Goal: Answer question/provide support

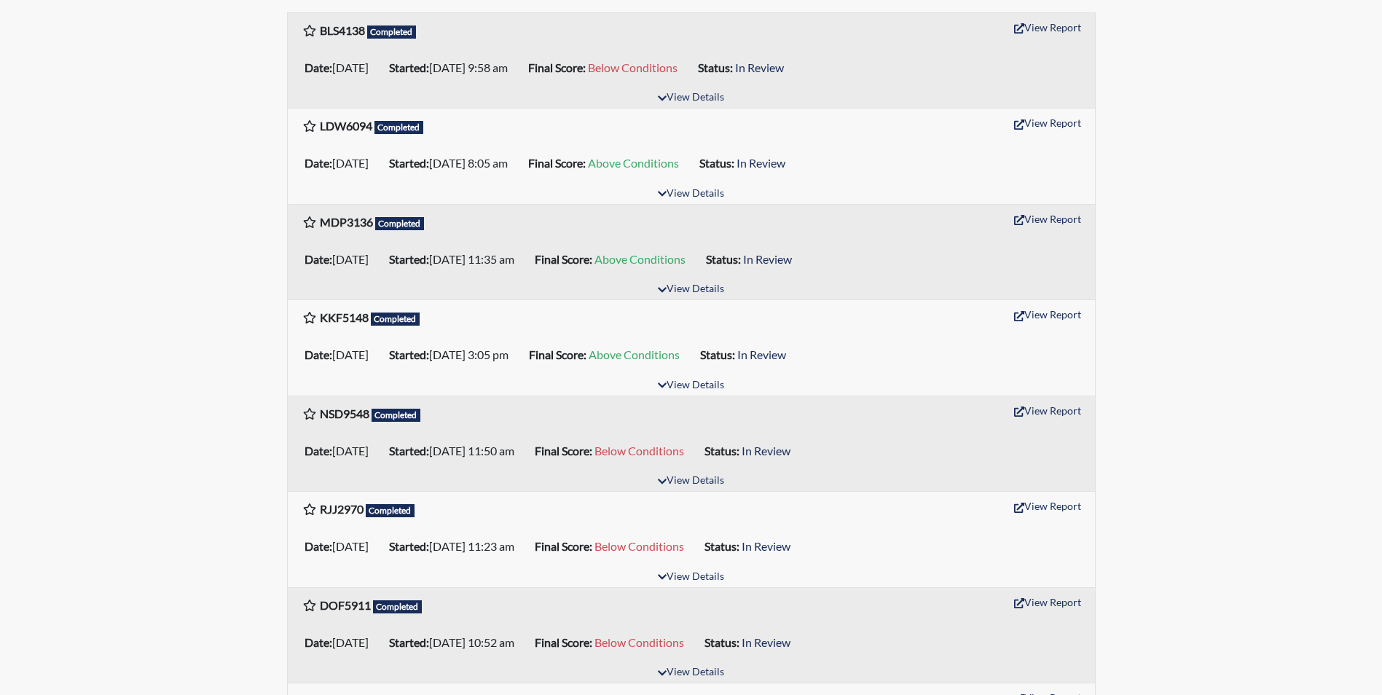
scroll to position [291, 0]
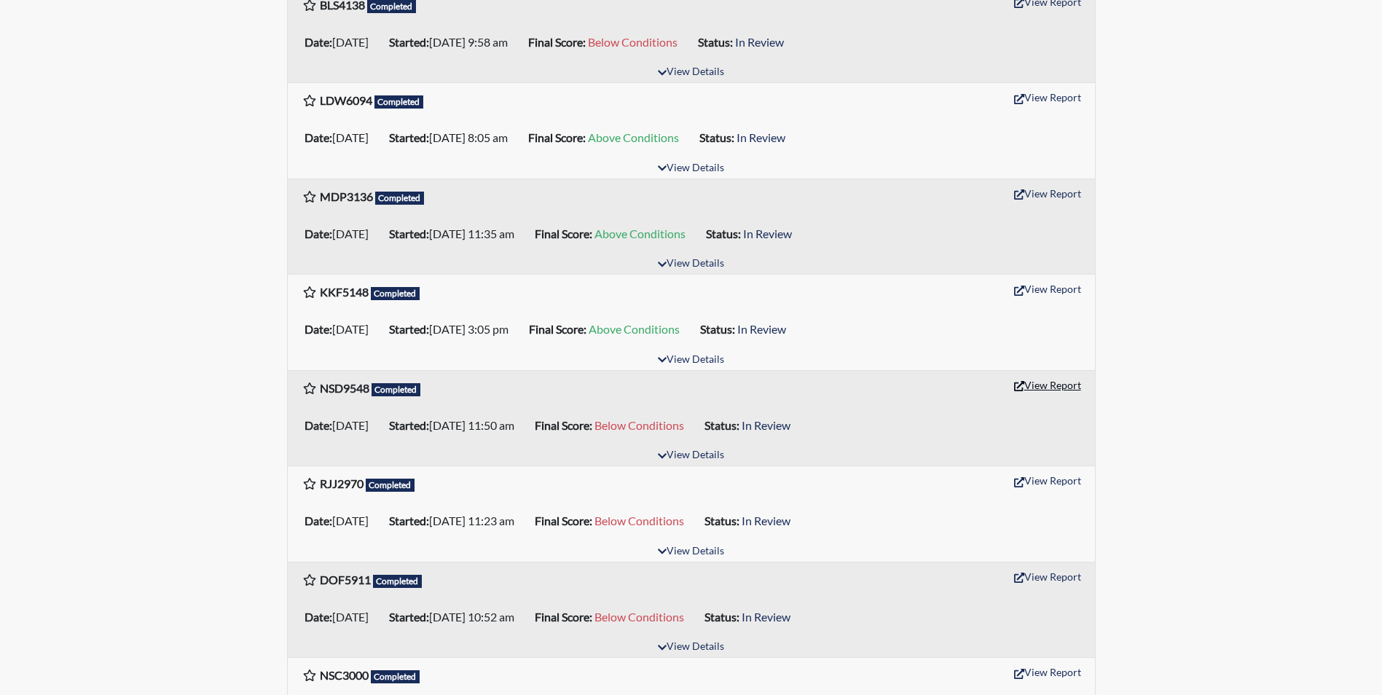
click at [1049, 389] on button "View Report" at bounding box center [1048, 385] width 80 height 23
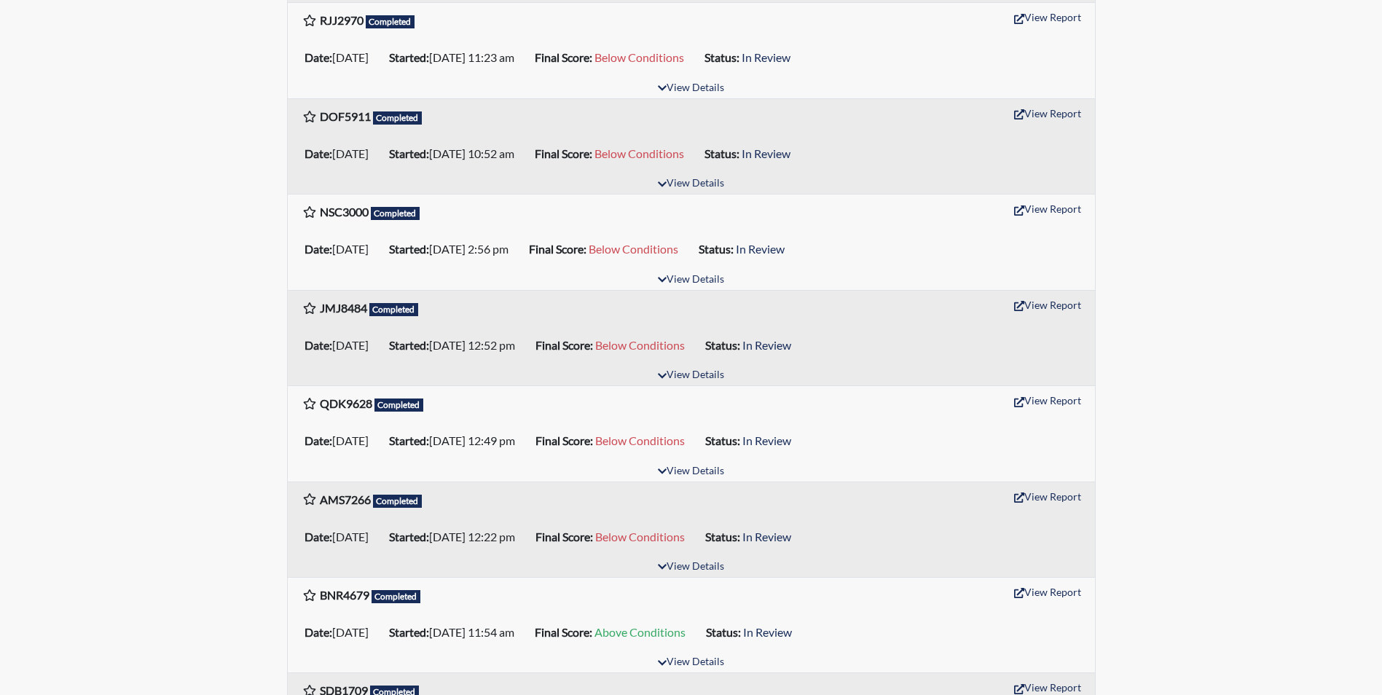
scroll to position [729, 0]
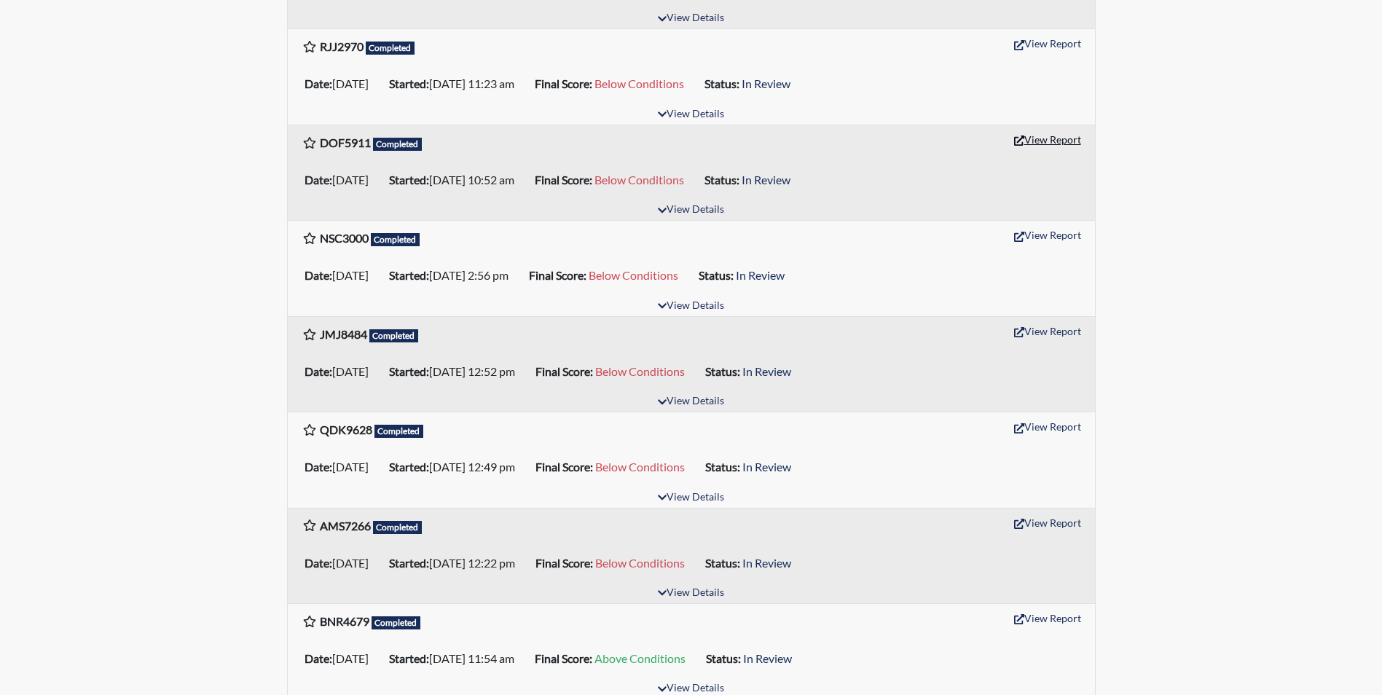
click at [1037, 138] on button "View Report" at bounding box center [1048, 139] width 80 height 23
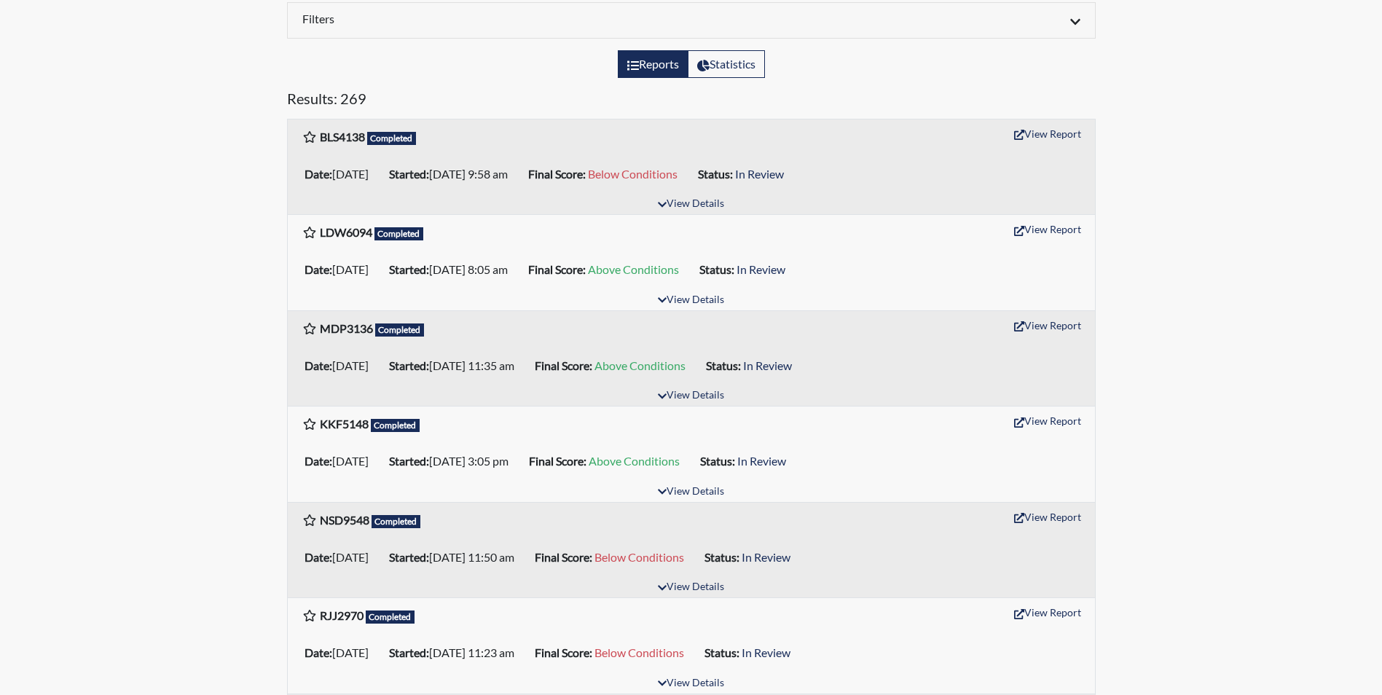
scroll to position [73, 0]
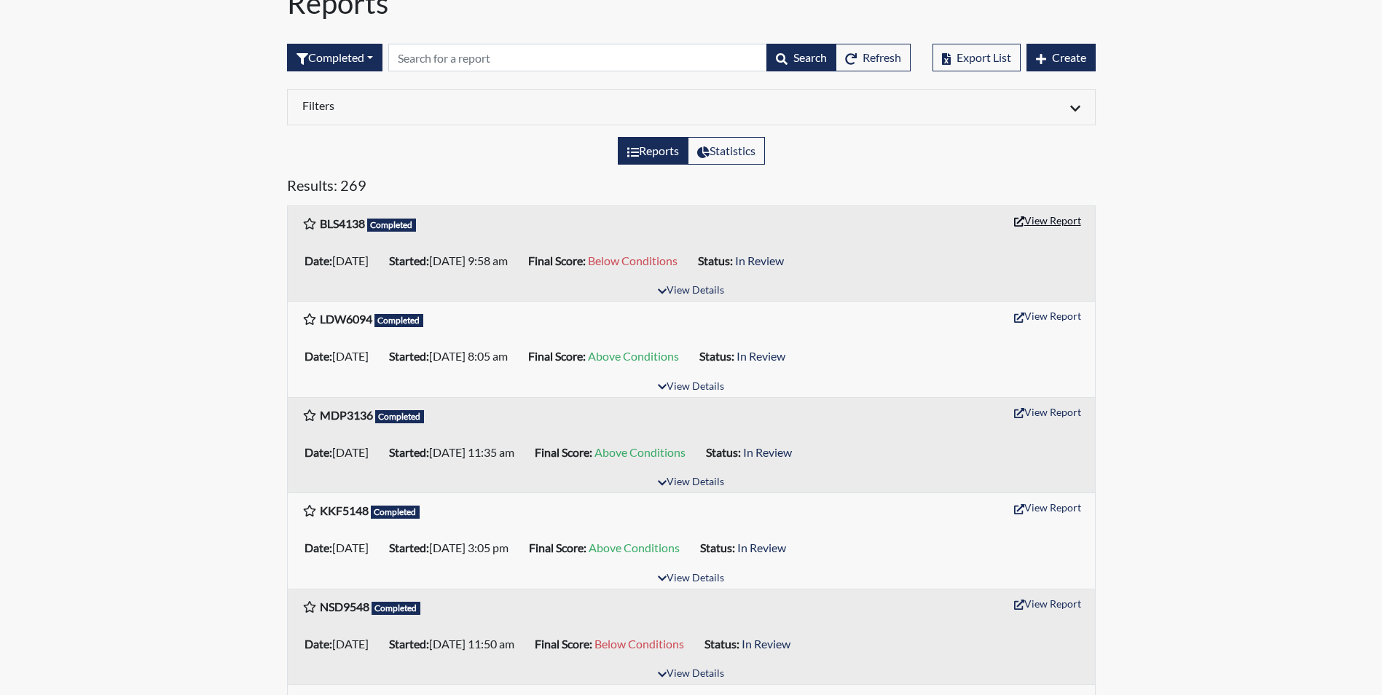
click at [1070, 218] on button "View Report" at bounding box center [1048, 220] width 80 height 23
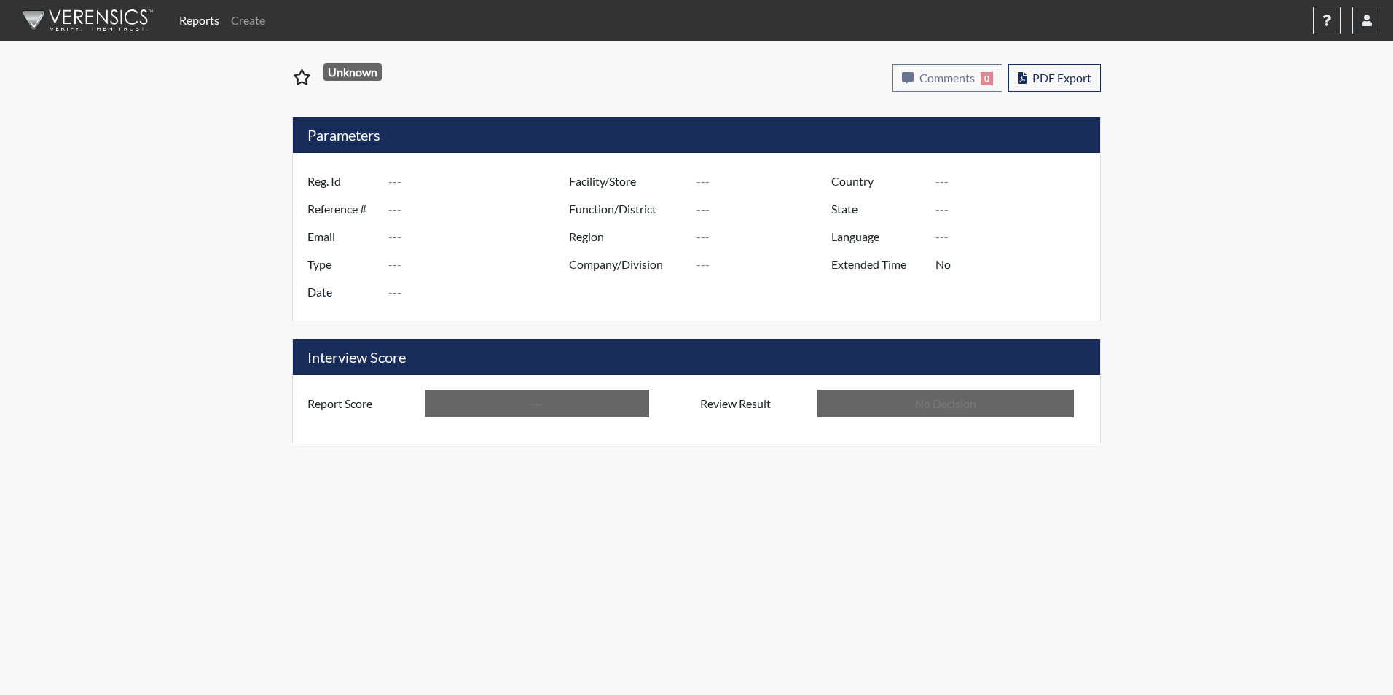
type input "NSD9548"
type input "51079"
type input "---"
type input "Corrections Pre-Employment"
type input "Sep 3, 2025"
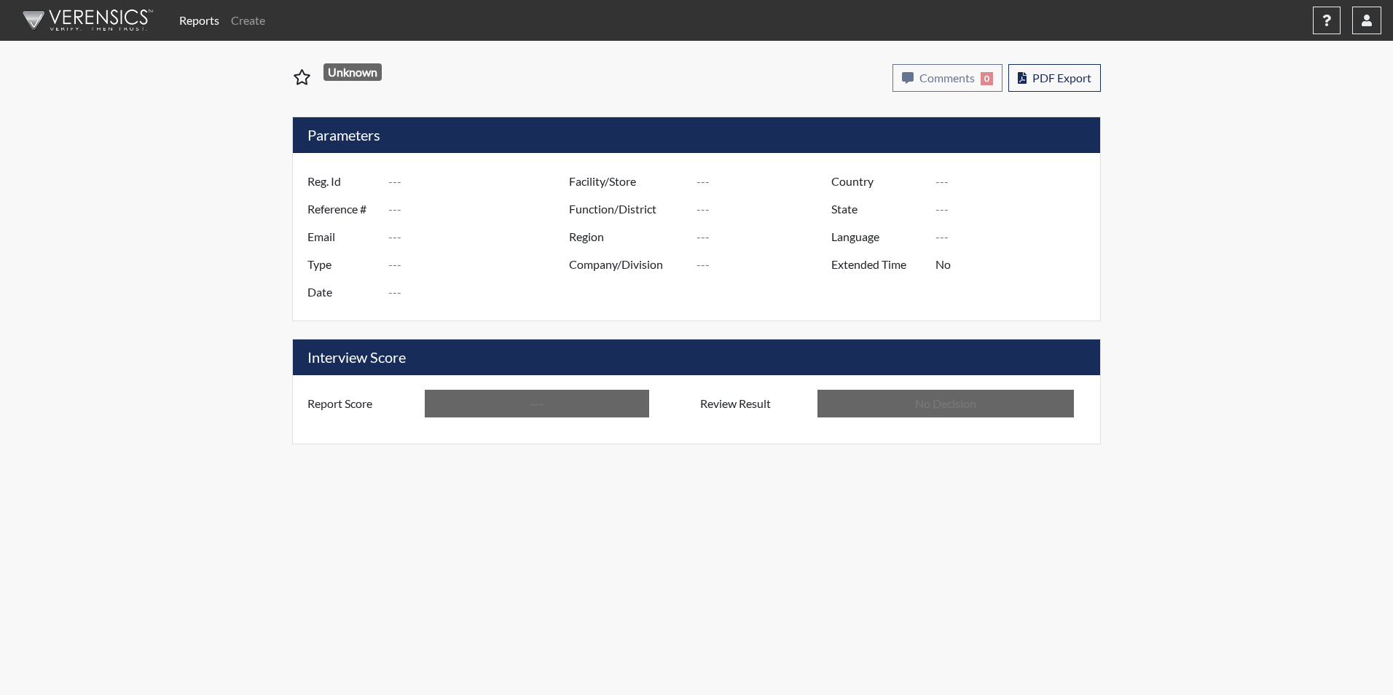
type input "[PERSON_NAME]"
type input "[GEOGRAPHIC_DATA]"
type input "[US_STATE]"
type input "English"
type input "Below Conditions"
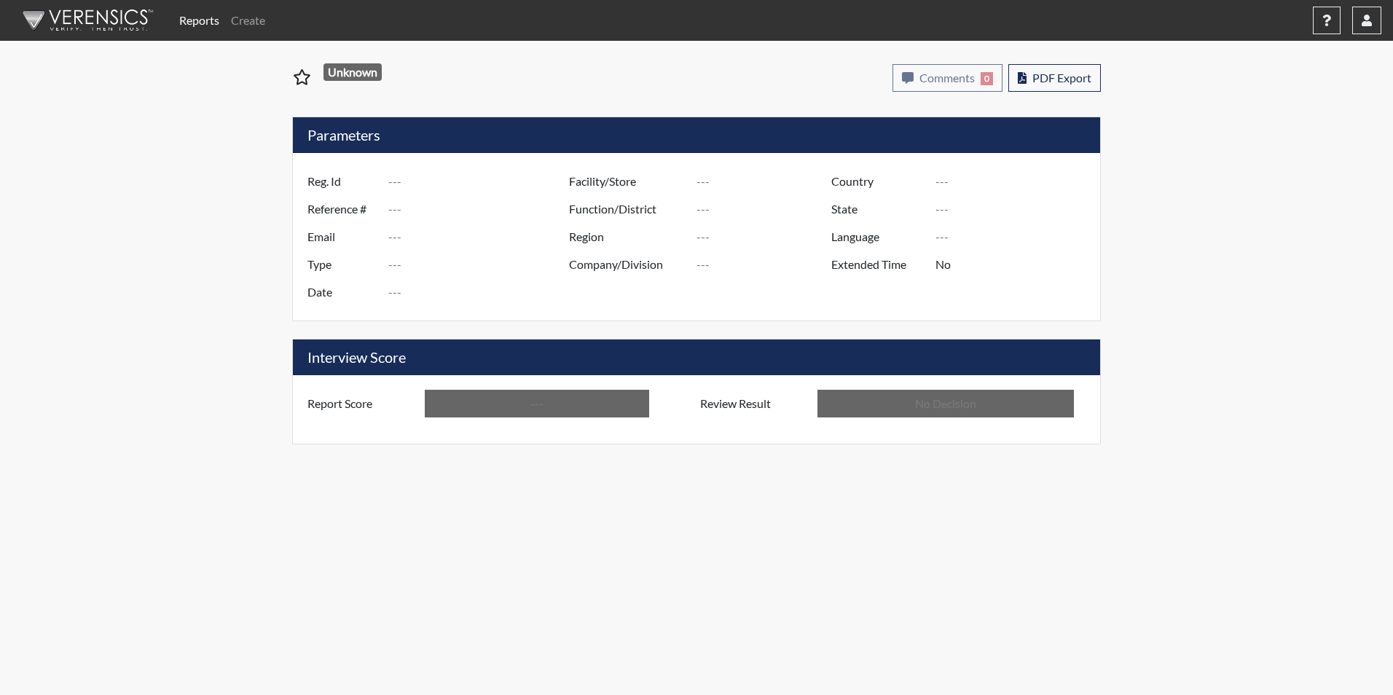
type input "In Review"
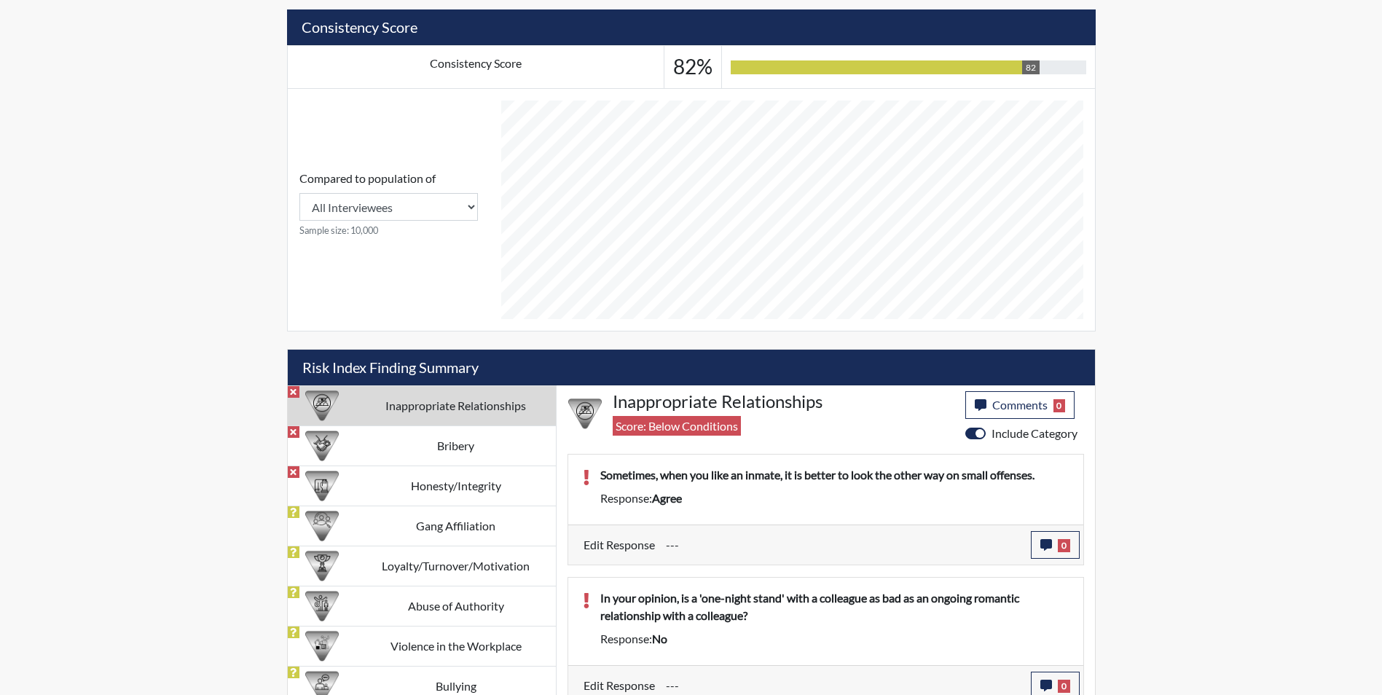
scroll to position [545, 0]
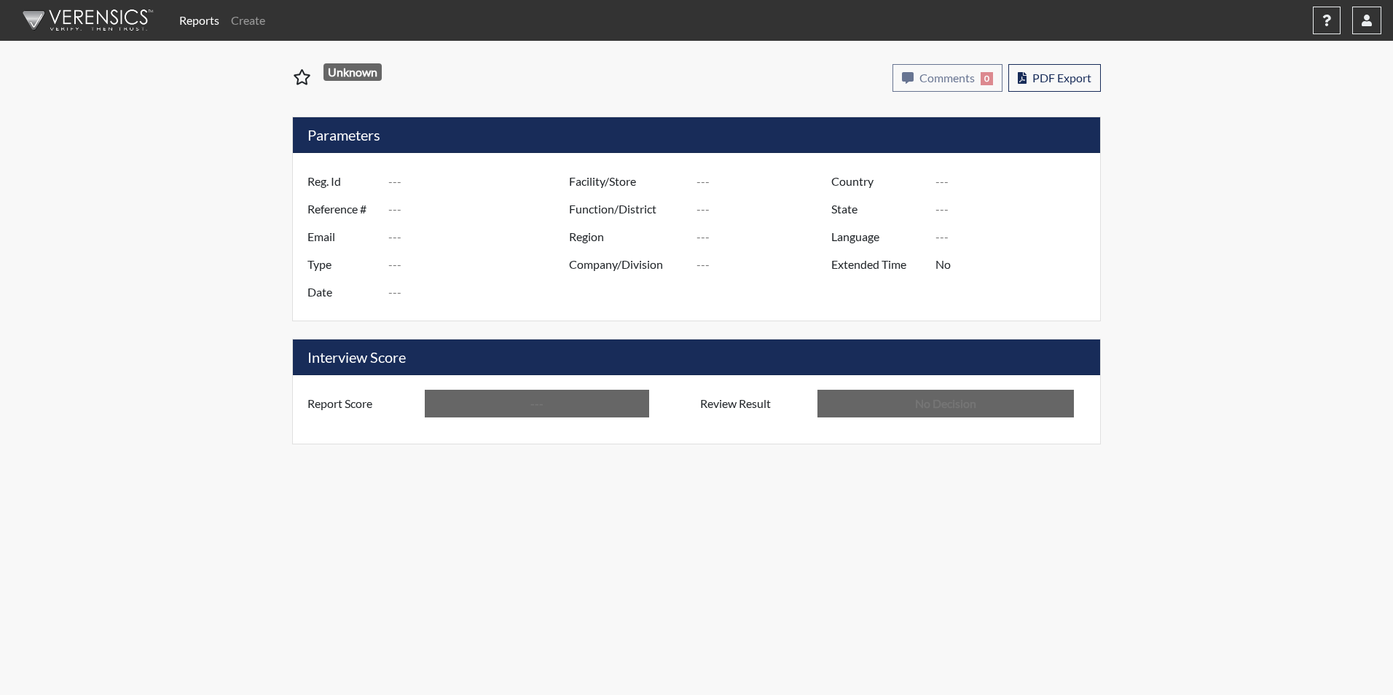
type input "DOF5911"
type input "51074"
type input "---"
type input "Corrections Pre-Employment"
type input "Sep 3, 2025"
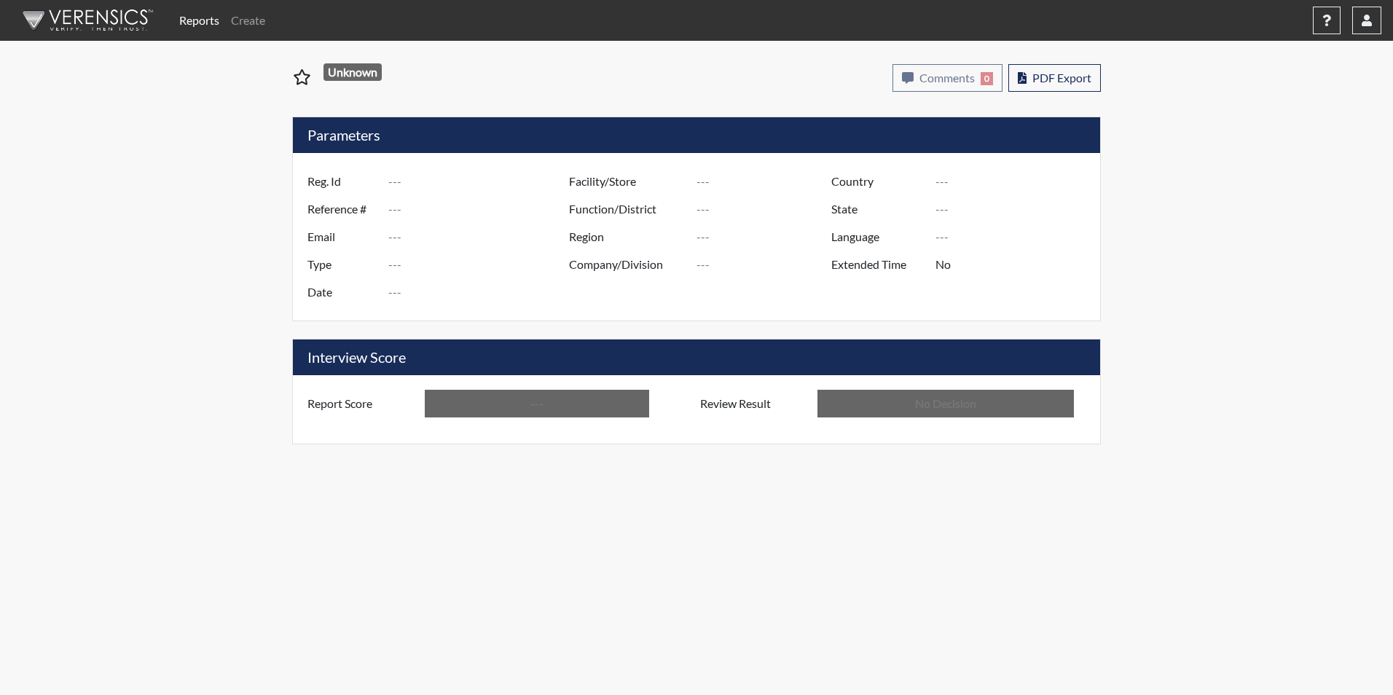
type input "[PERSON_NAME]"
type input "[GEOGRAPHIC_DATA]"
type input "[US_STATE]"
type input "English"
type input "Below Conditions"
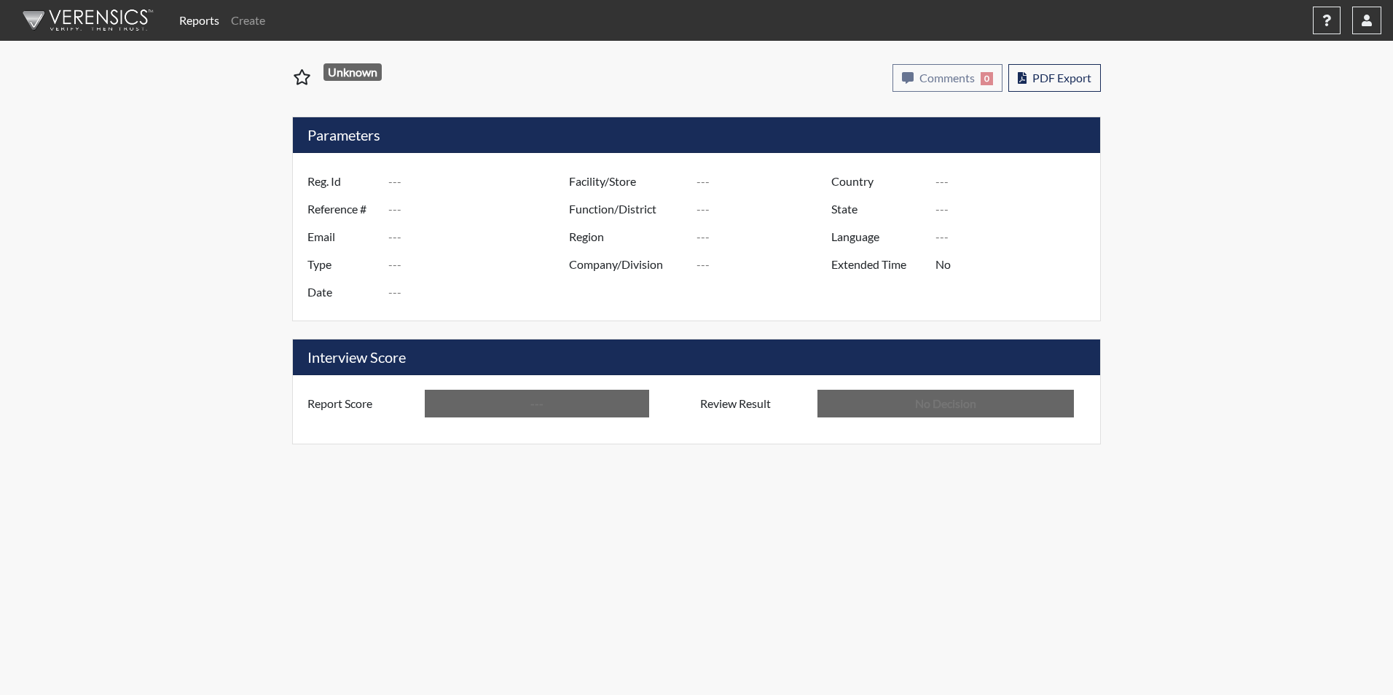
type input "In Review"
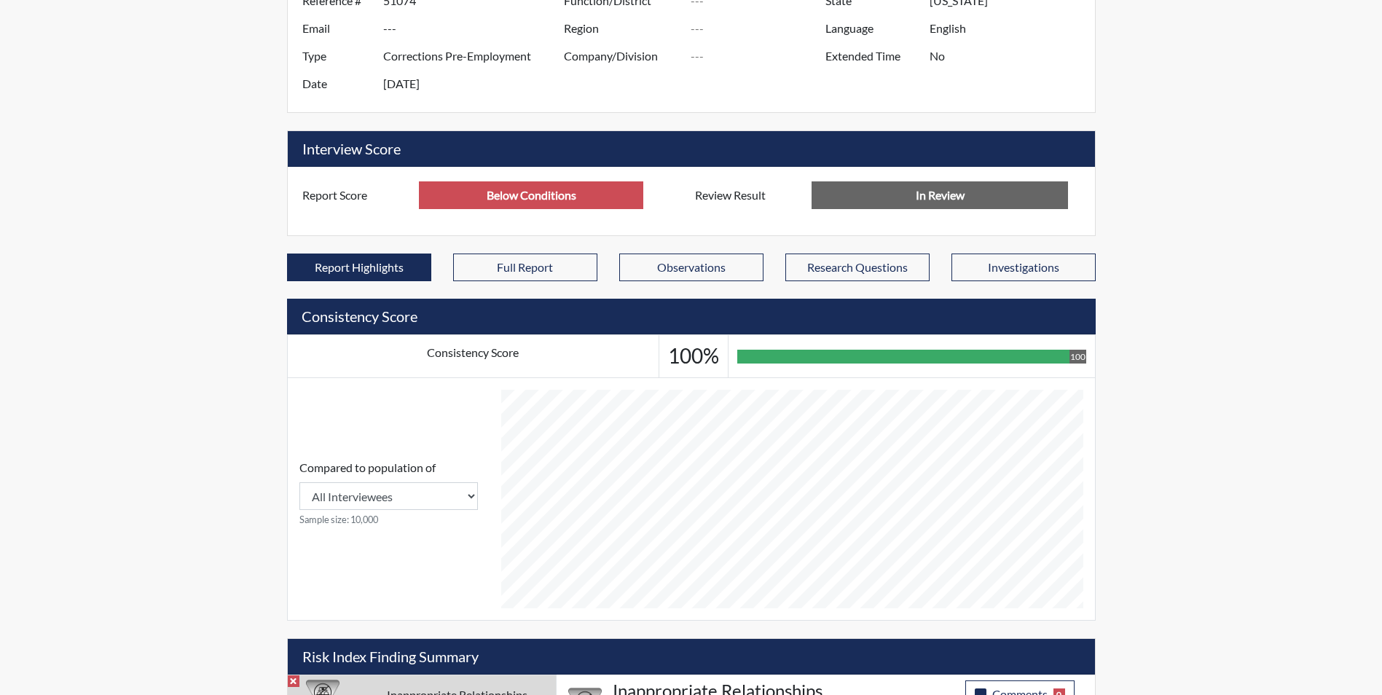
scroll to position [425, 0]
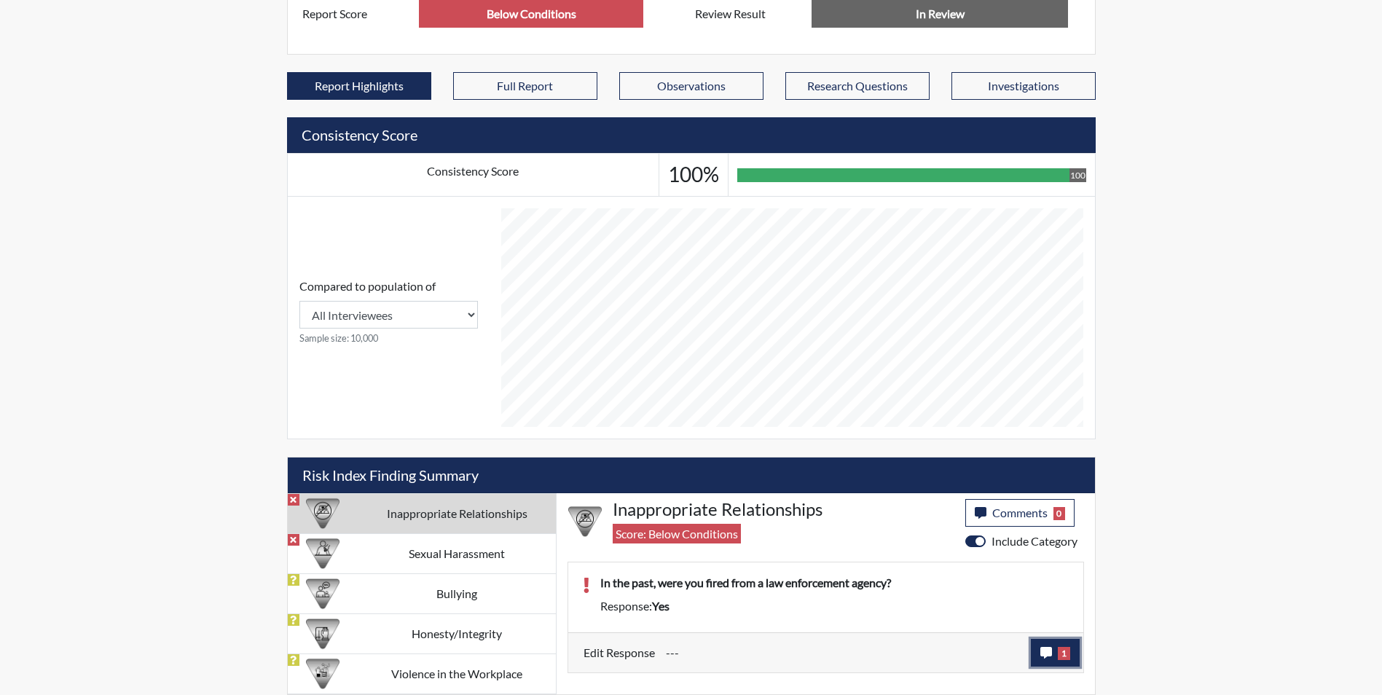
click at [1048, 658] on icon "button" at bounding box center [1046, 653] width 12 height 12
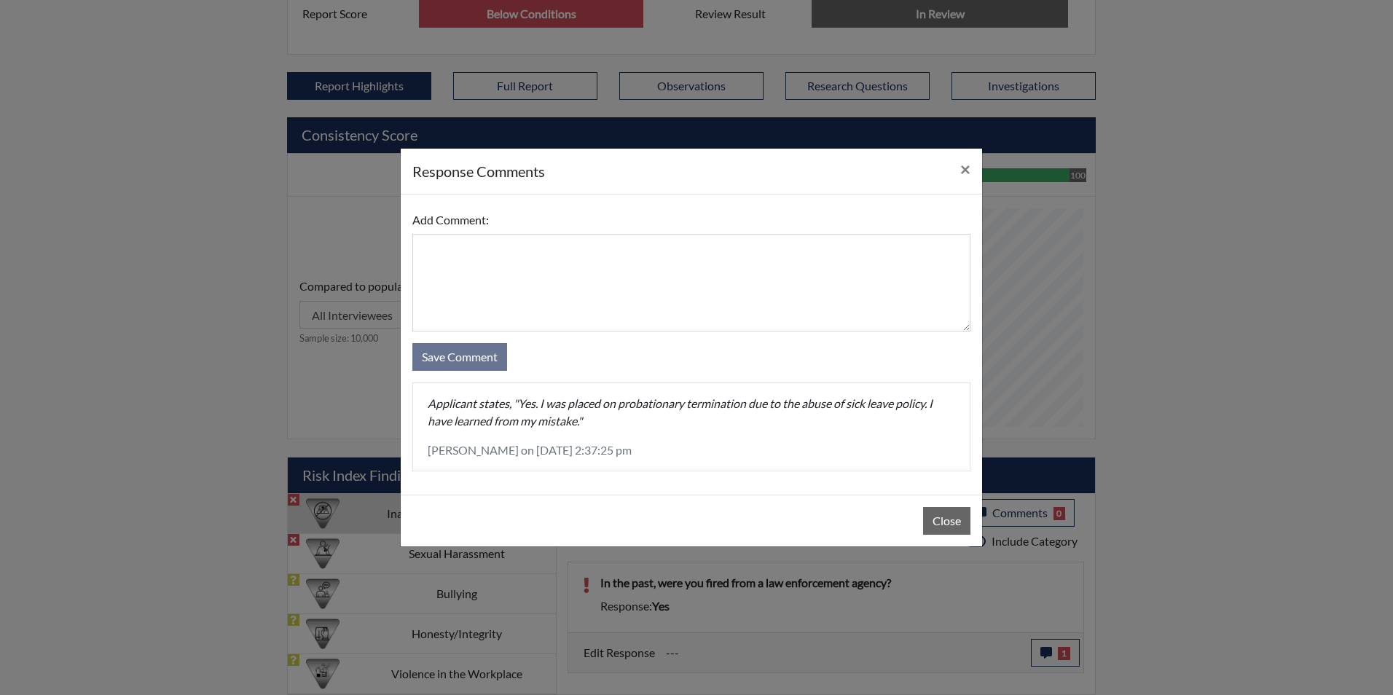
click at [957, 535] on div "Close" at bounding box center [691, 521] width 581 height 52
click at [959, 525] on button "Close" at bounding box center [946, 521] width 47 height 28
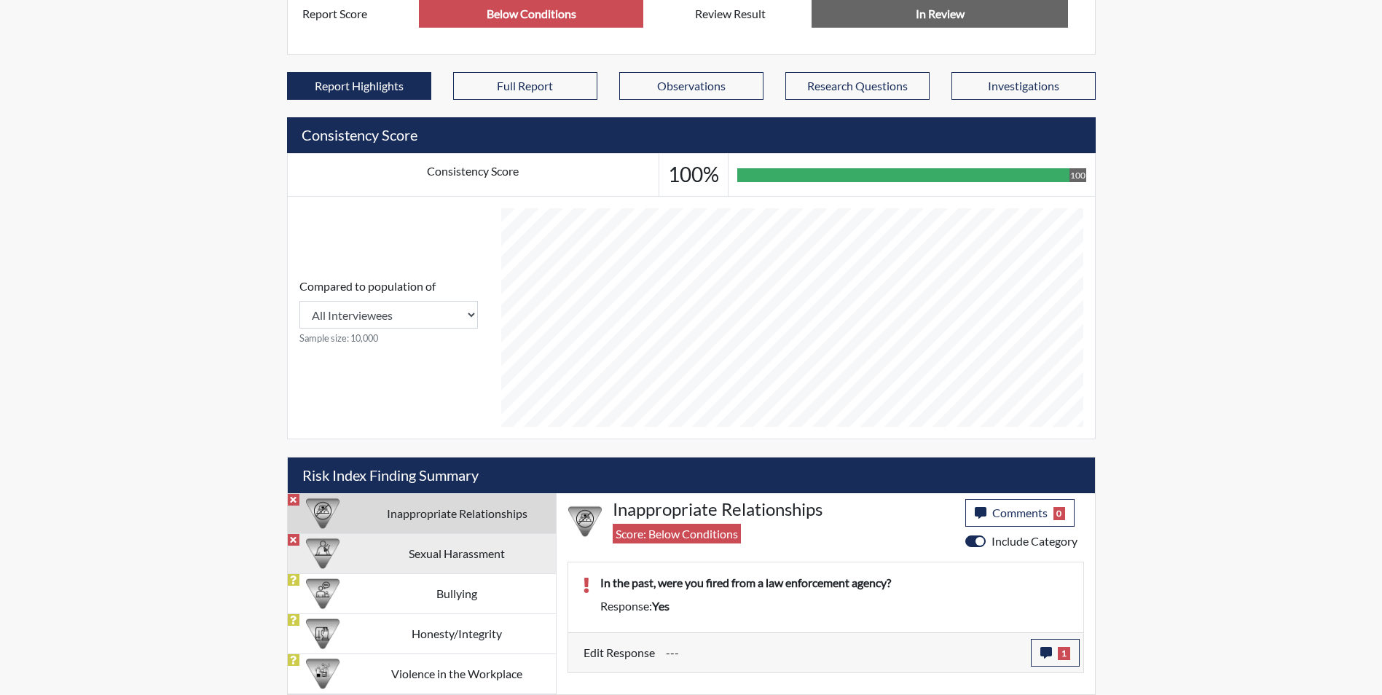
click at [421, 560] on td "Sexual Harassment" at bounding box center [456, 553] width 197 height 40
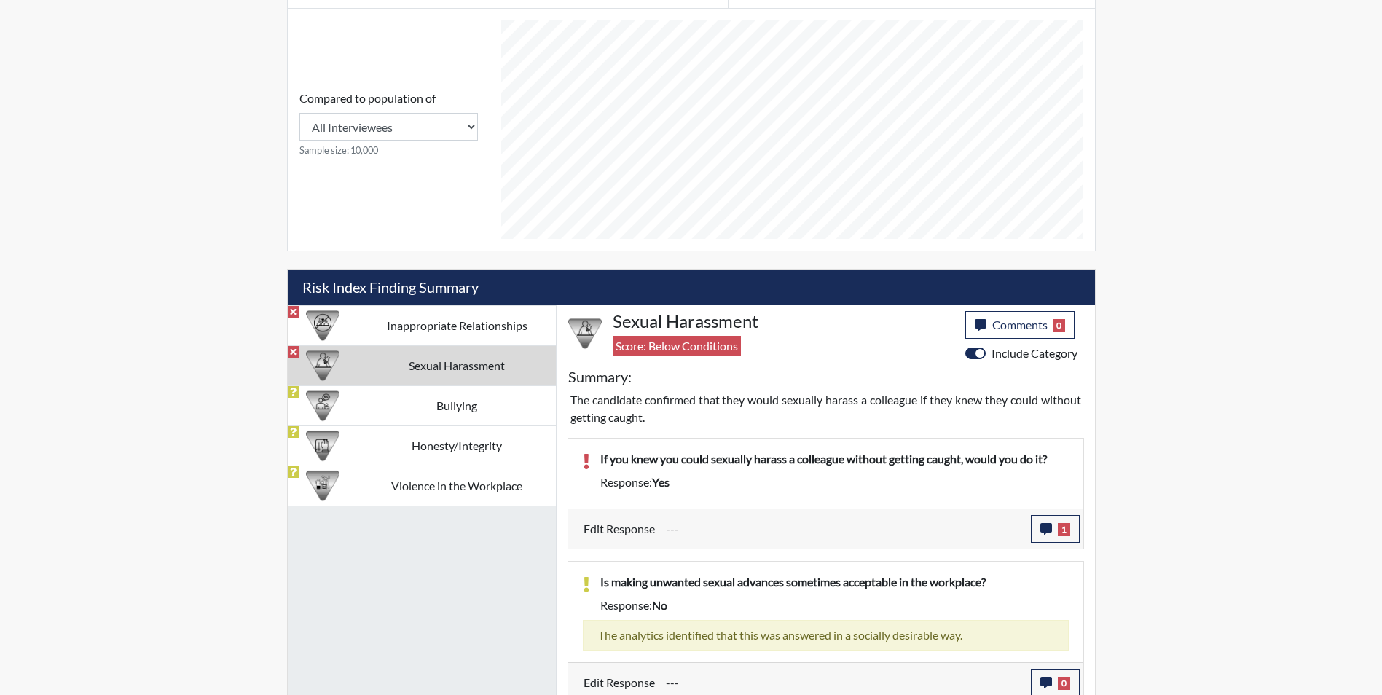
scroll to position [621, 0]
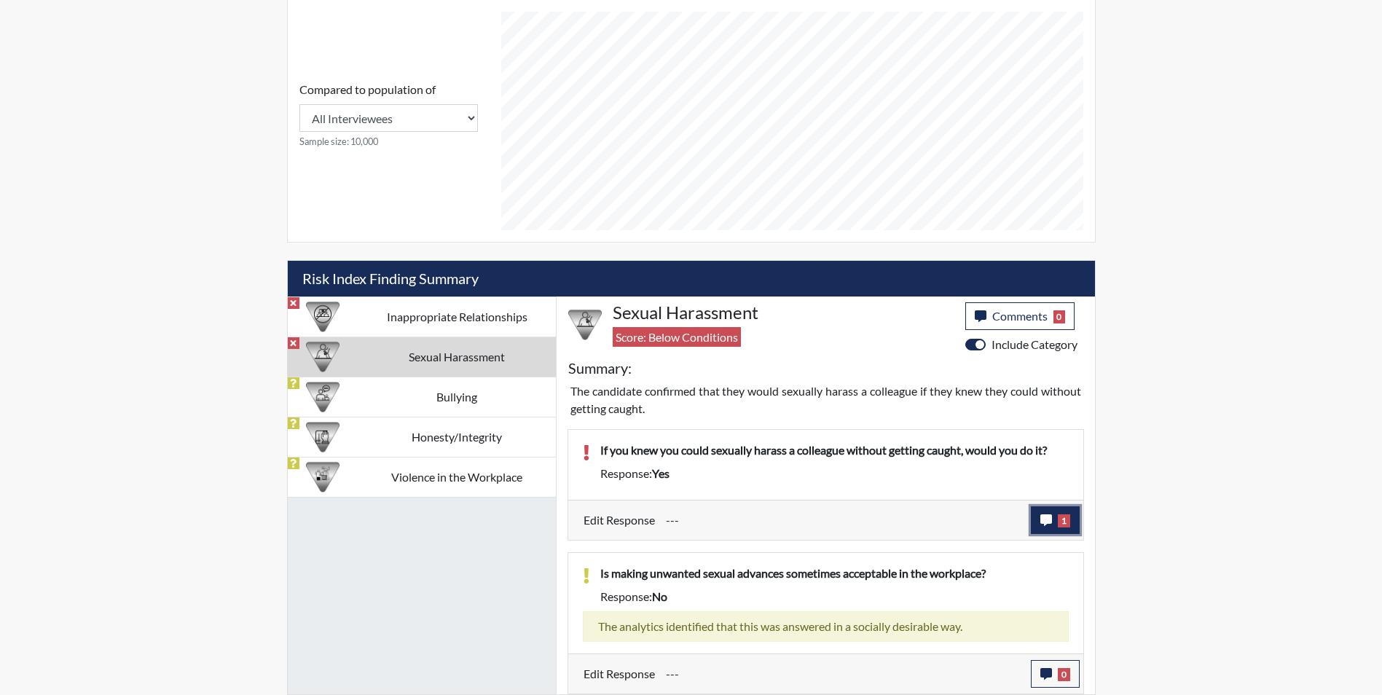
click at [1039, 523] on button "1" at bounding box center [1055, 520] width 49 height 28
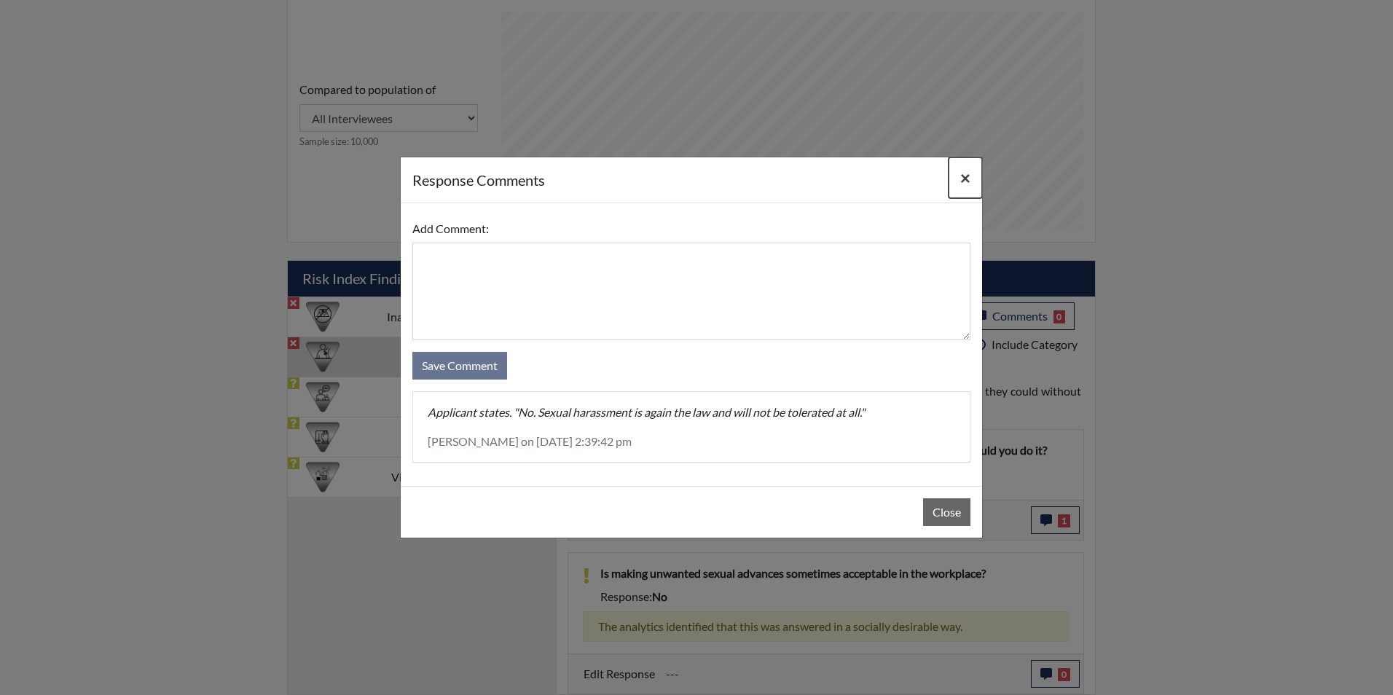
click at [967, 178] on span "×" at bounding box center [965, 177] width 10 height 21
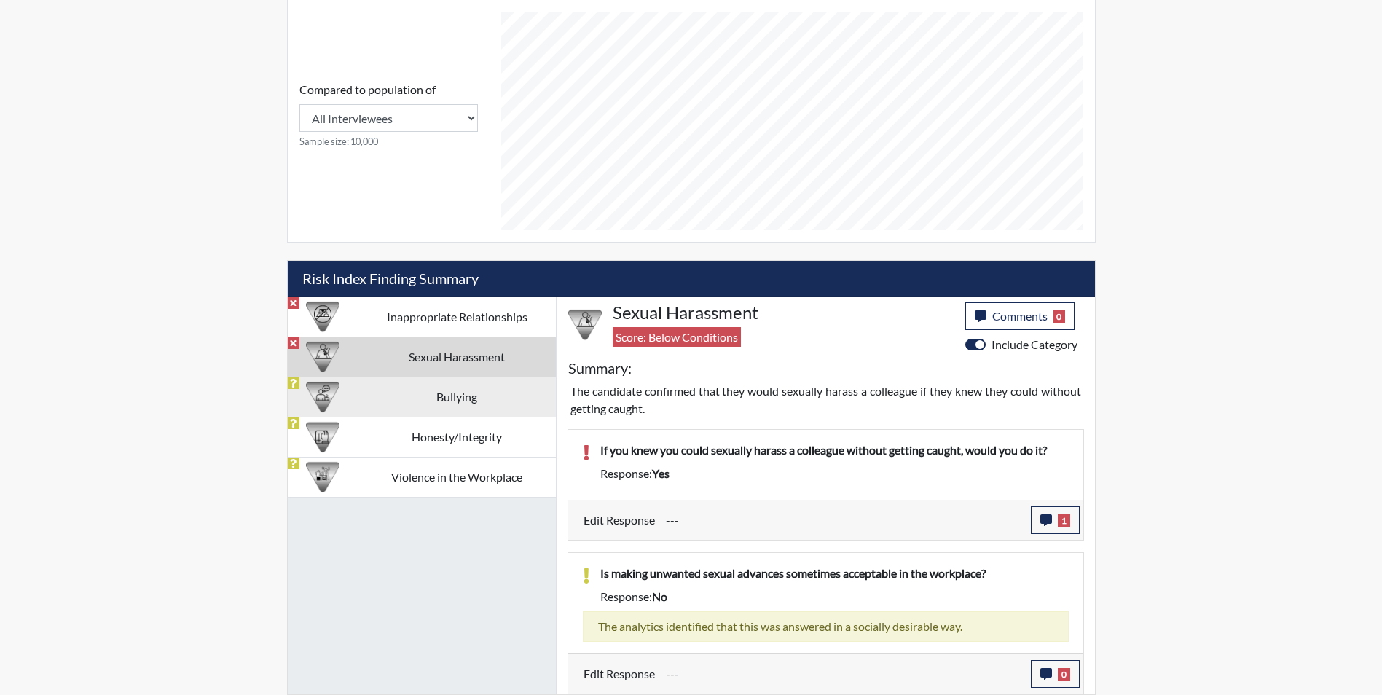
click at [464, 386] on td "Bullying" at bounding box center [456, 397] width 197 height 40
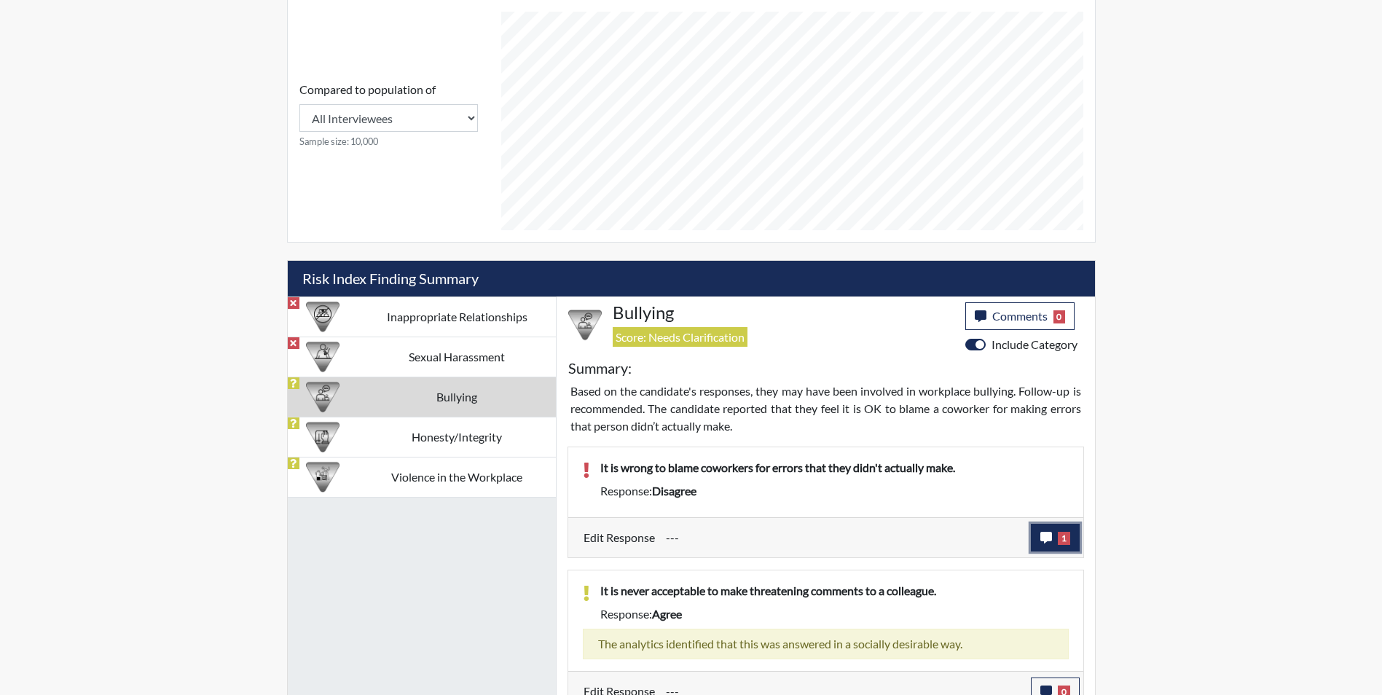
click at [1041, 539] on icon "button" at bounding box center [1046, 538] width 12 height 12
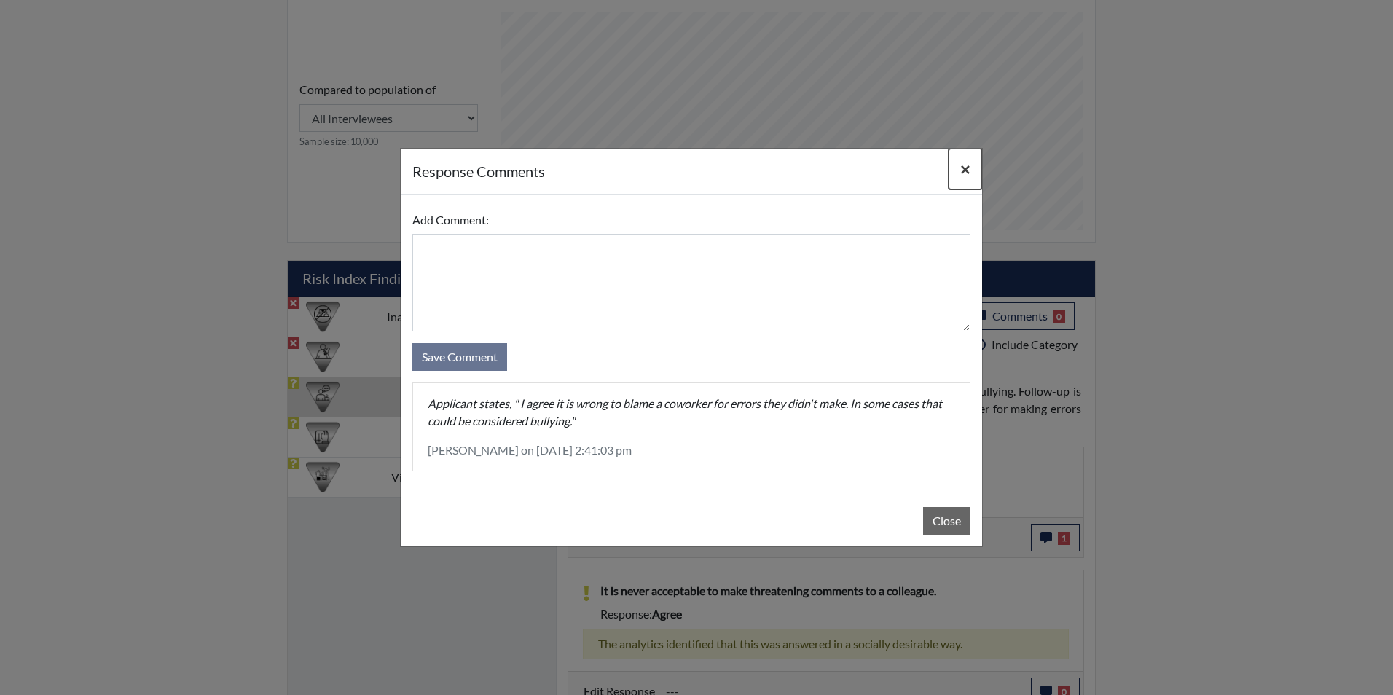
click at [970, 167] on button "×" at bounding box center [966, 169] width 34 height 41
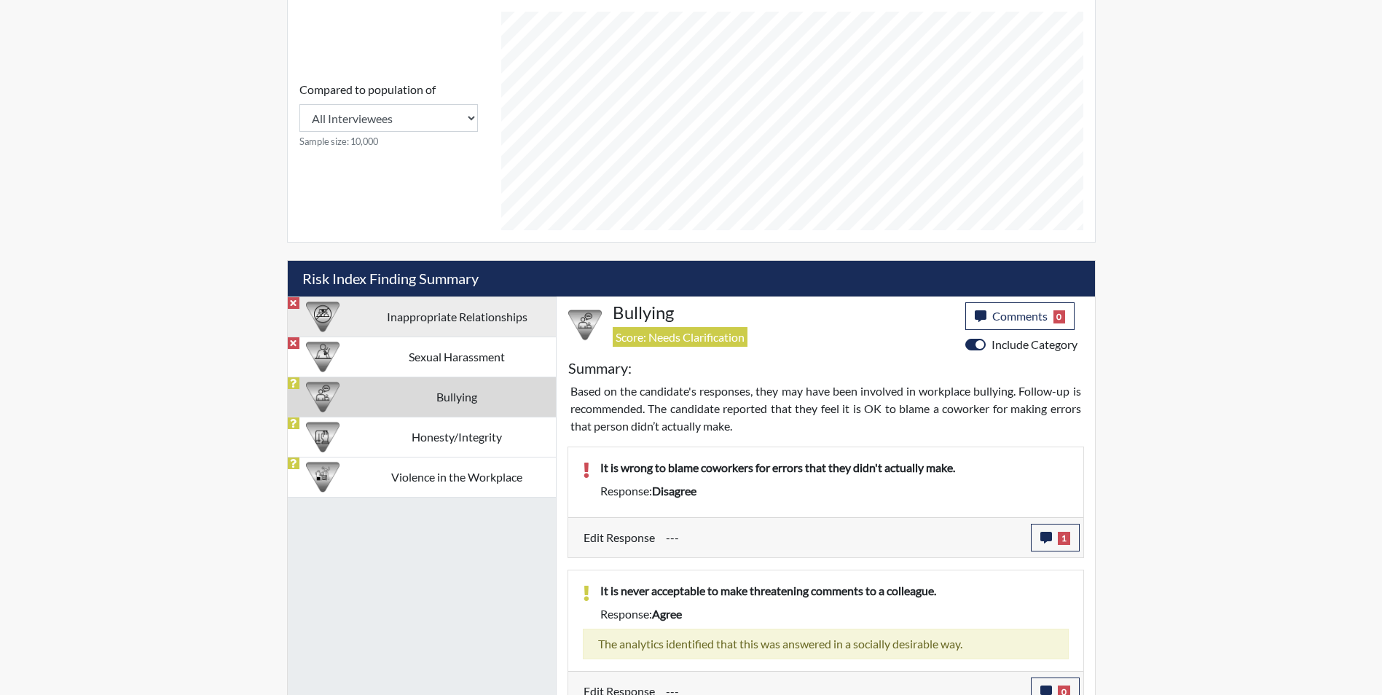
click at [458, 324] on td "Inappropriate Relationships" at bounding box center [456, 317] width 197 height 40
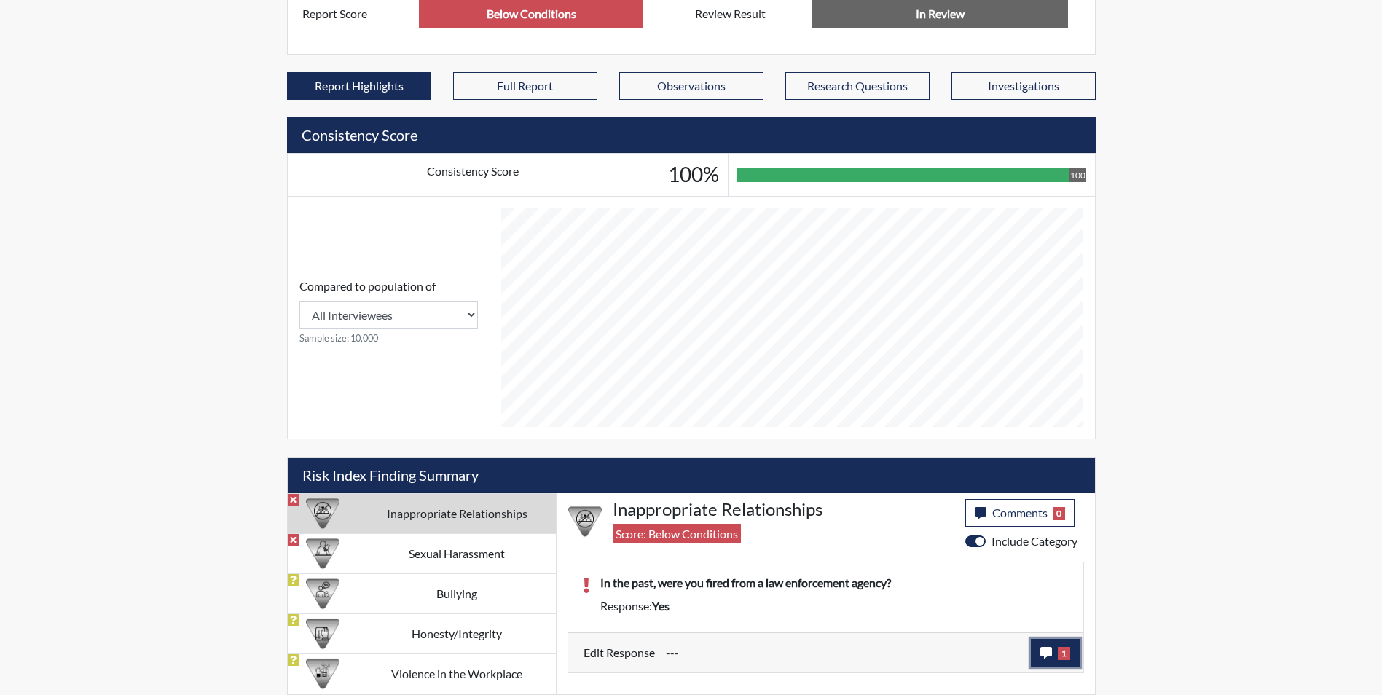
click at [1045, 653] on icon "button" at bounding box center [1046, 653] width 12 height 12
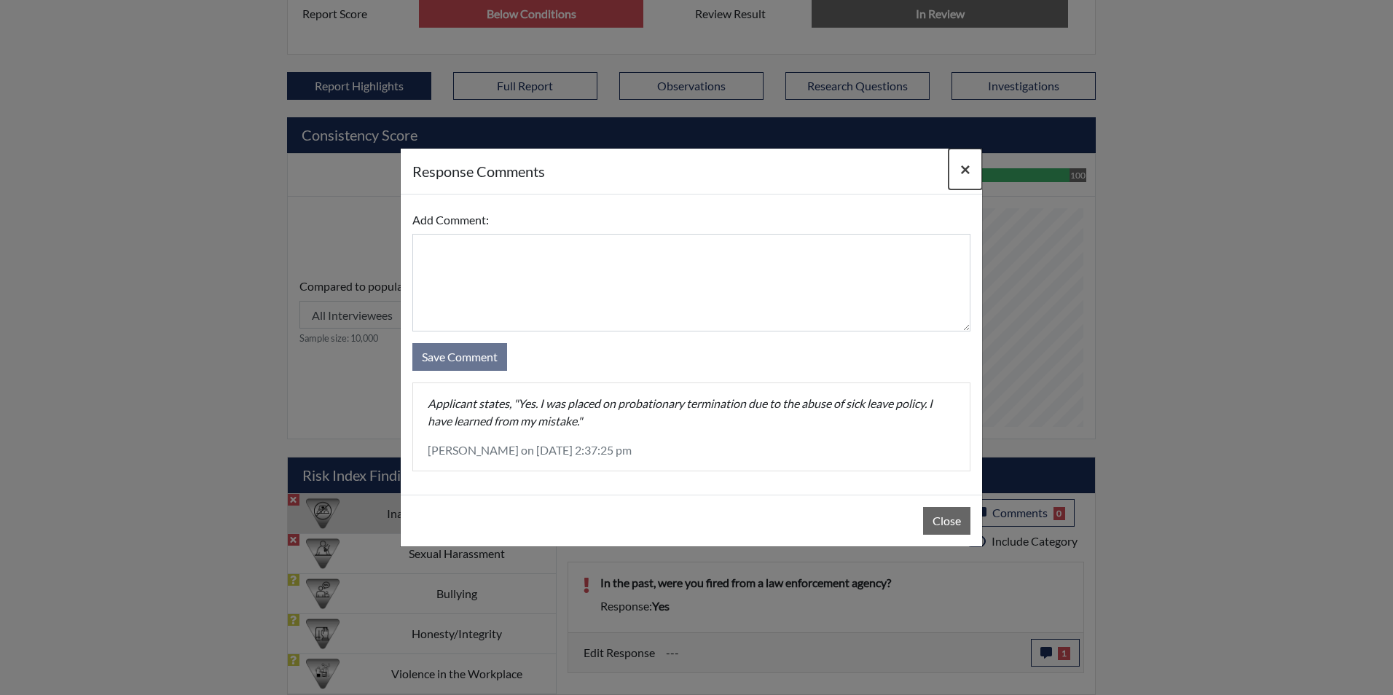
click at [971, 176] on button "×" at bounding box center [966, 169] width 34 height 41
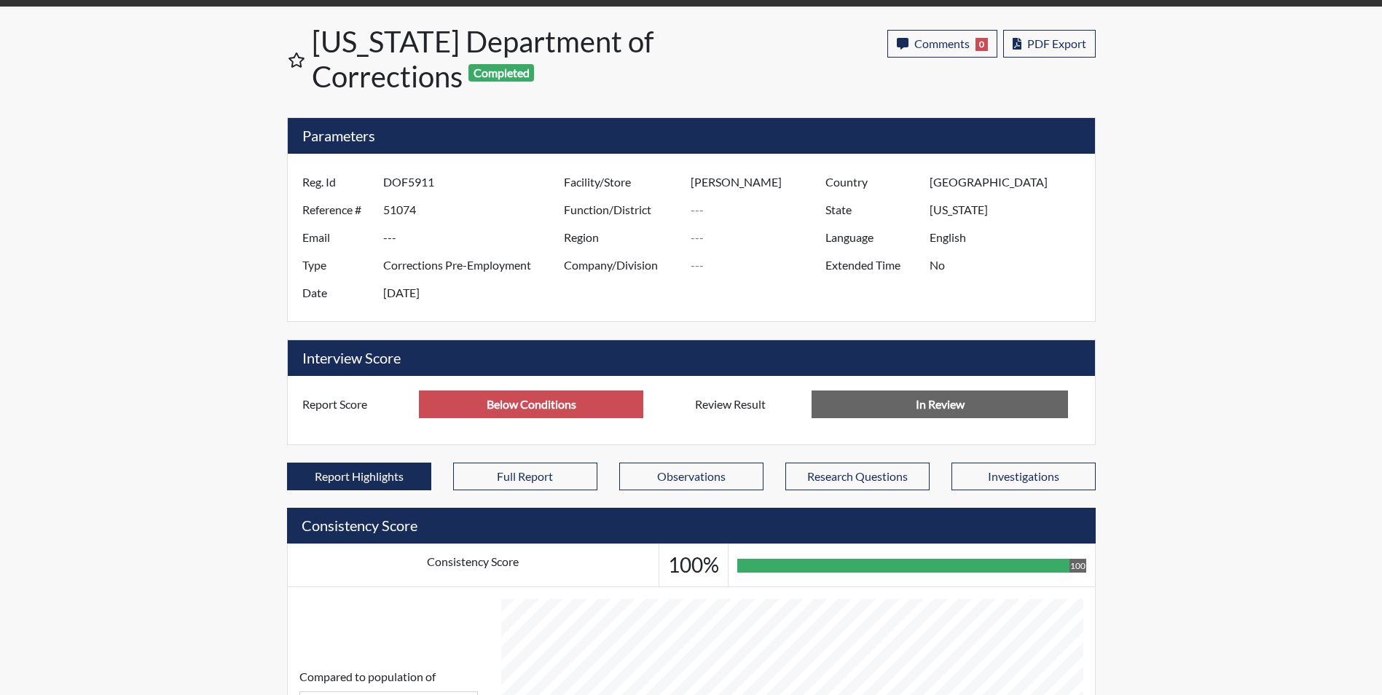
scroll to position [26, 0]
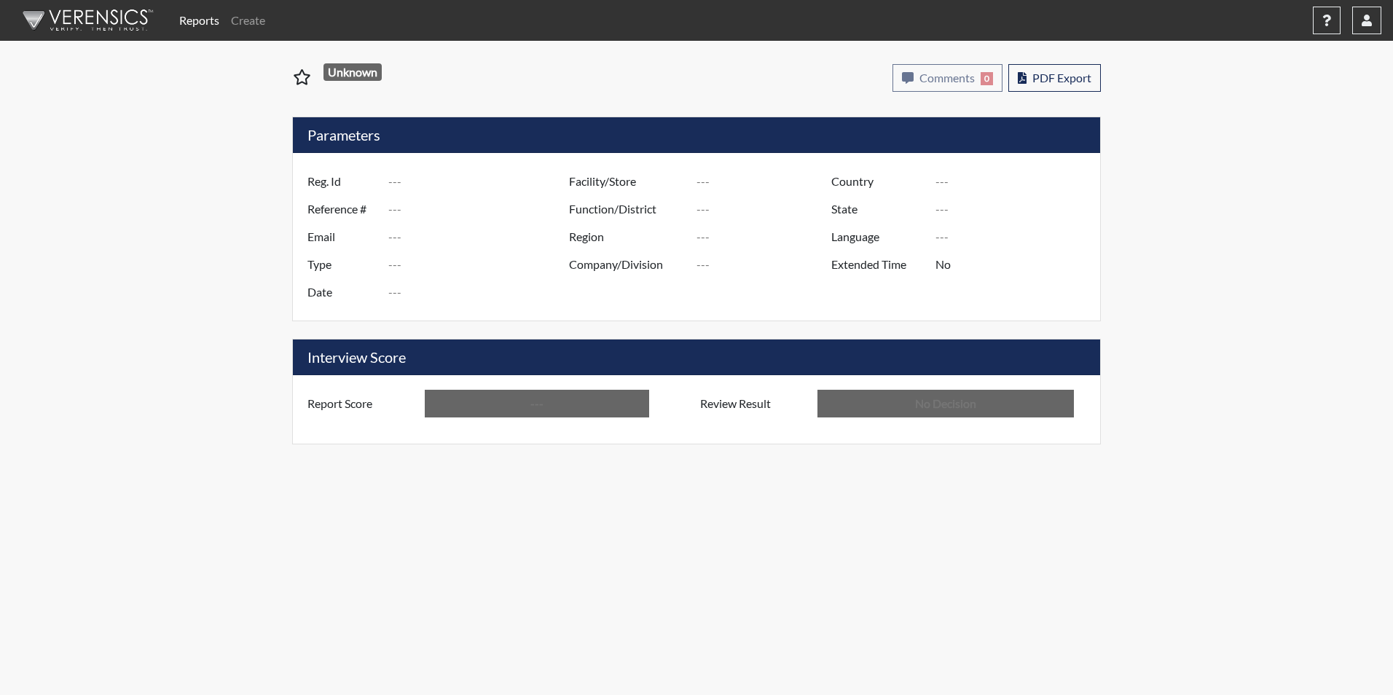
type input "BLS4138"
type input "51220"
type input "---"
type input "Corrections Pre-Employment"
type input "[DATE]"
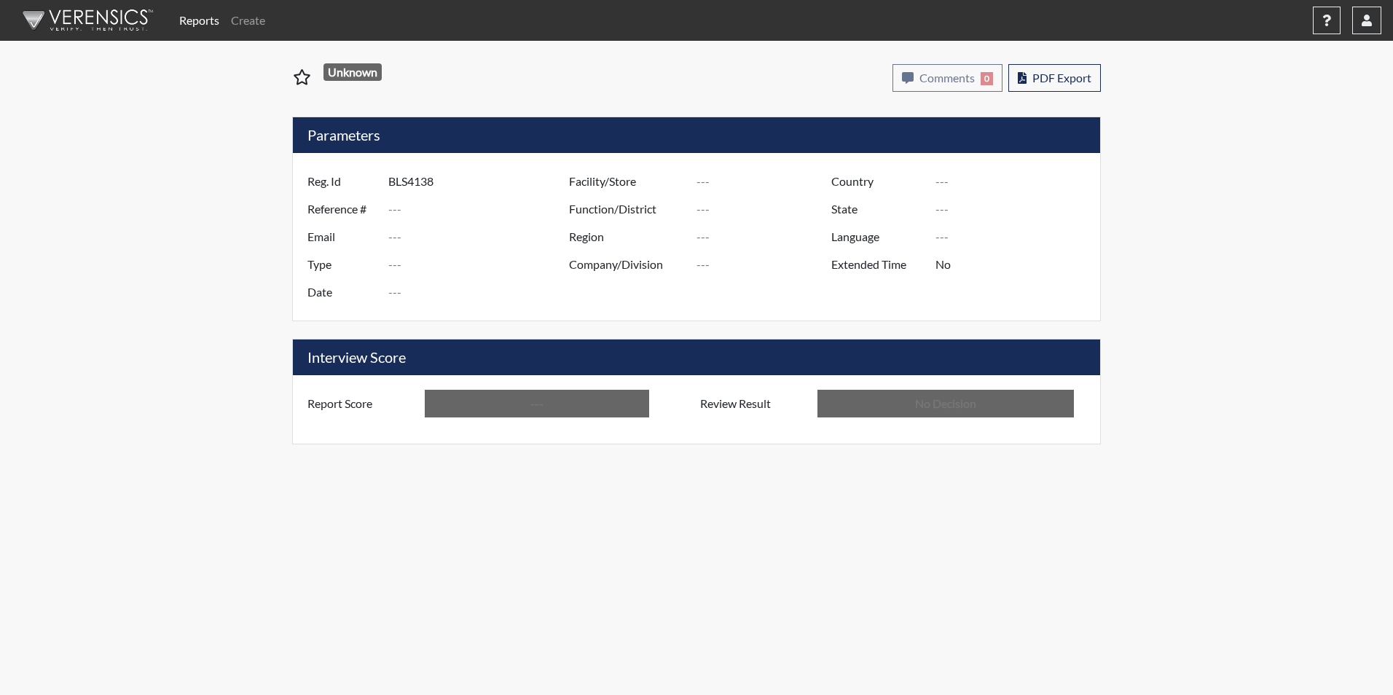
type input "[PERSON_NAME]"
type input "[GEOGRAPHIC_DATA]"
type input "[US_STATE]"
type input "English"
type input "Below Conditions"
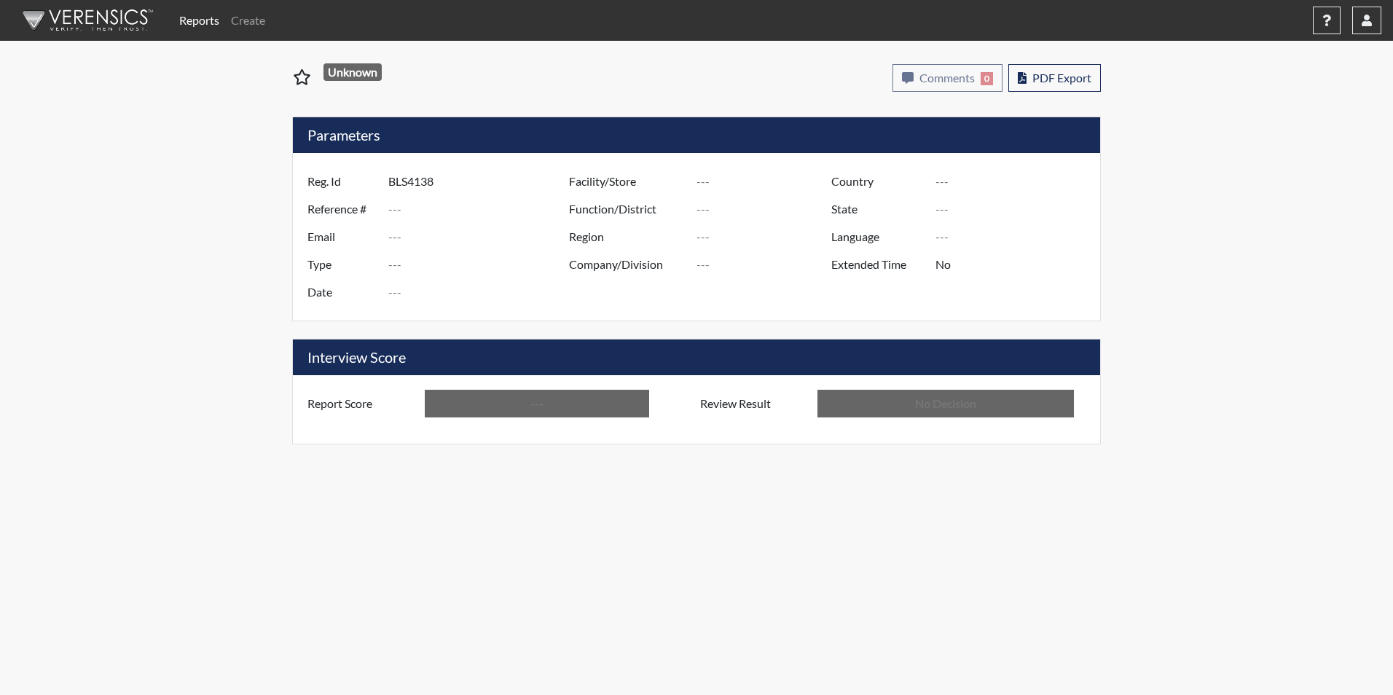
type input "In Review"
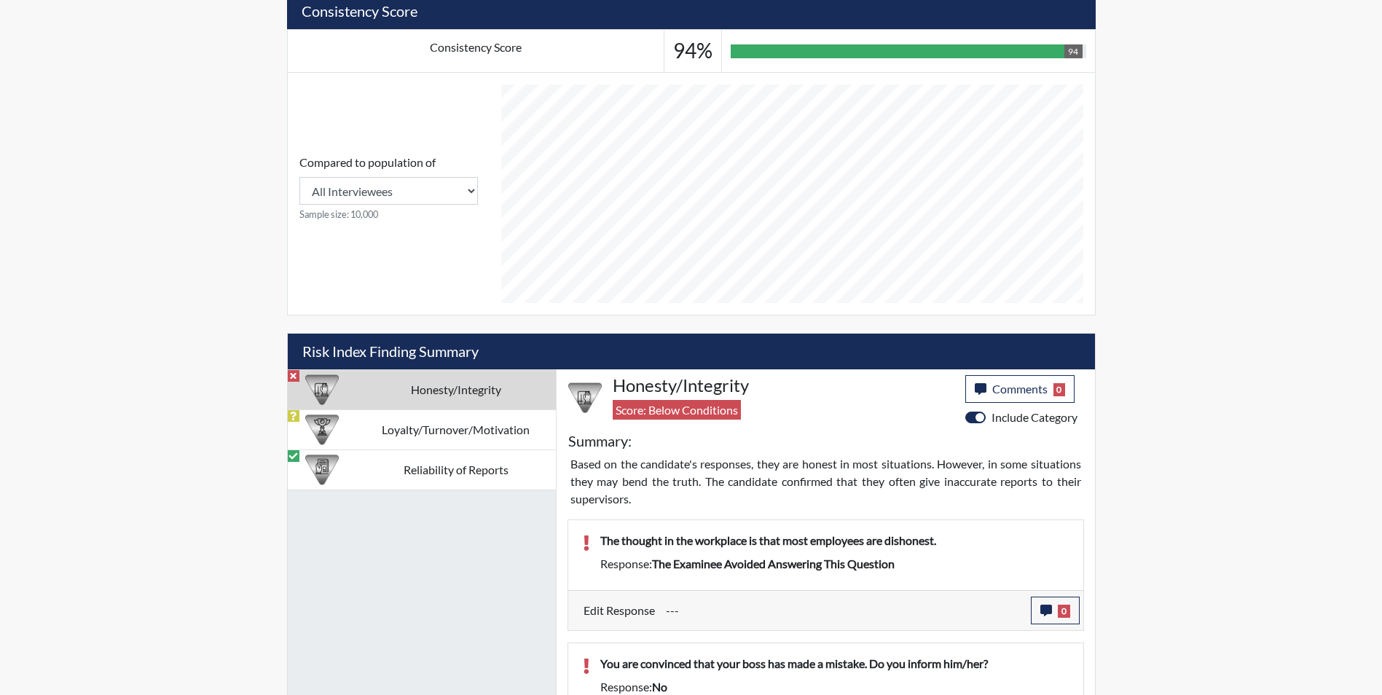
scroll to position [583, 0]
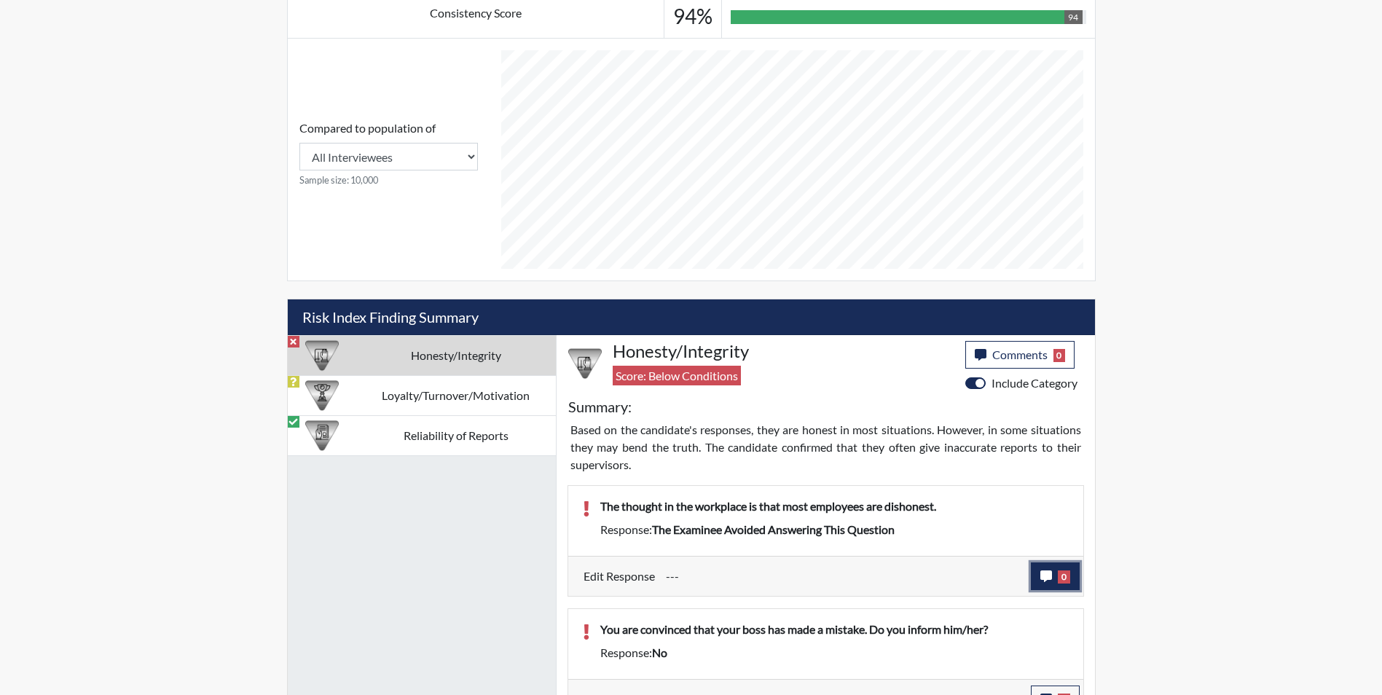
click at [1042, 577] on icon "button" at bounding box center [1046, 576] width 12 height 12
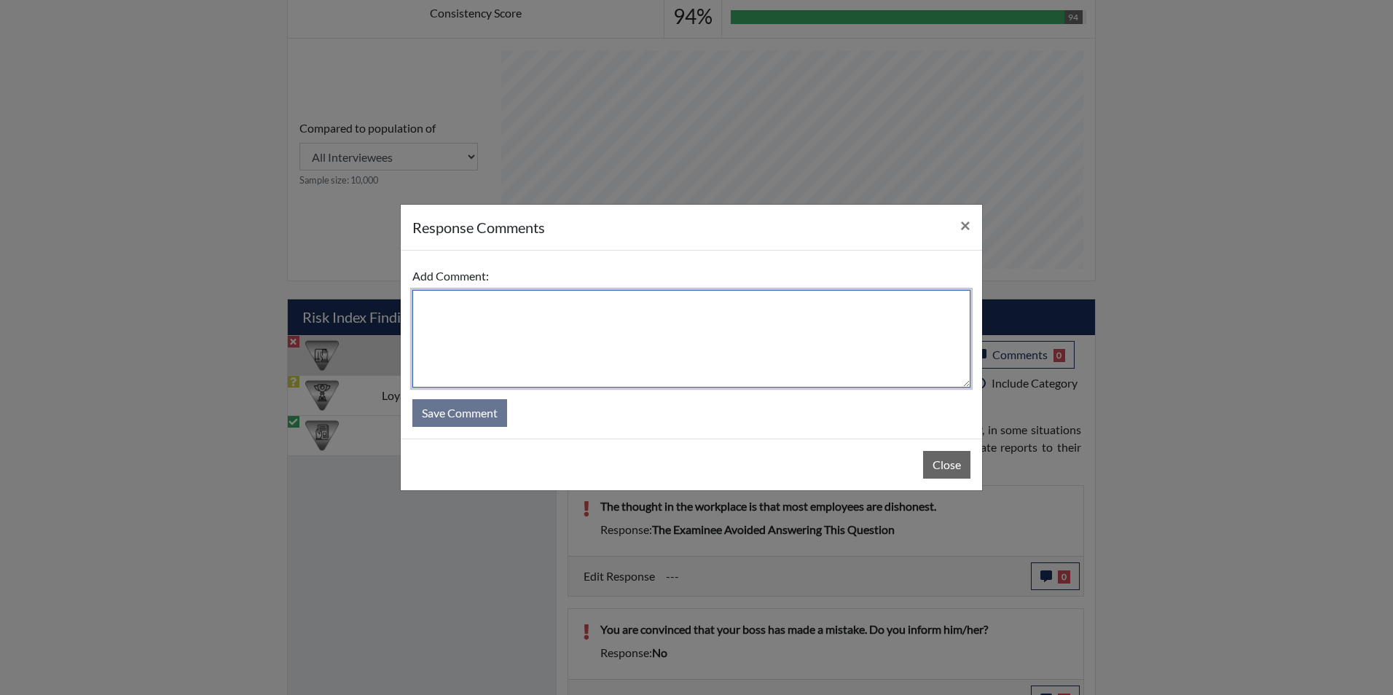
click at [489, 320] on textarea at bounding box center [691, 339] width 558 height 98
type textarea "No. Not everyone is dishonest"
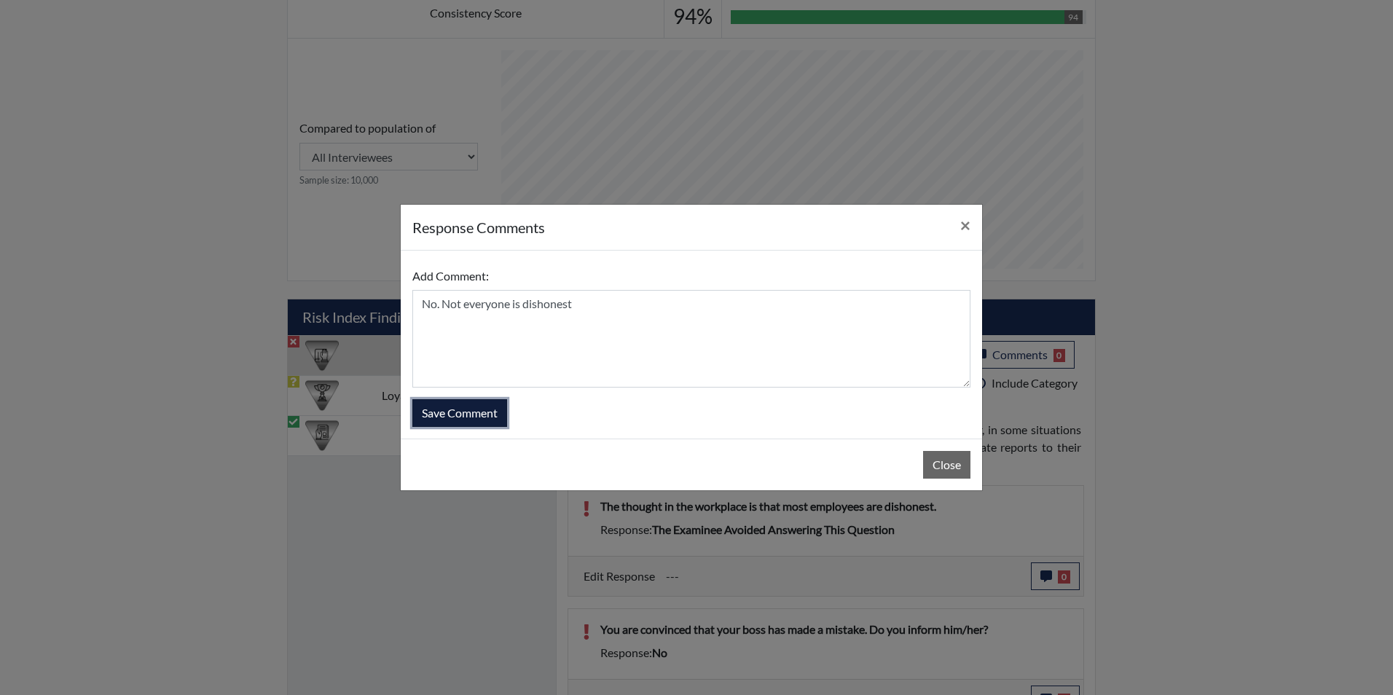
click at [458, 410] on button "Save Comment" at bounding box center [459, 413] width 95 height 28
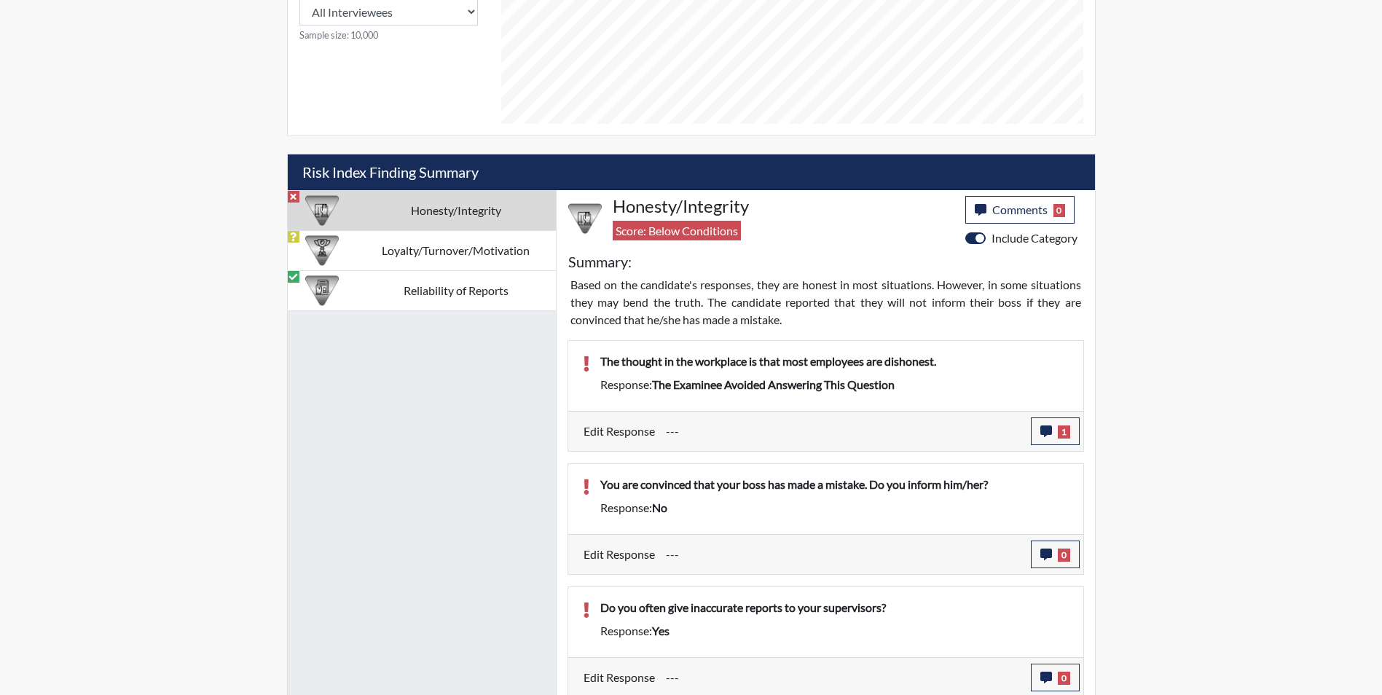
scroll to position [242, 605]
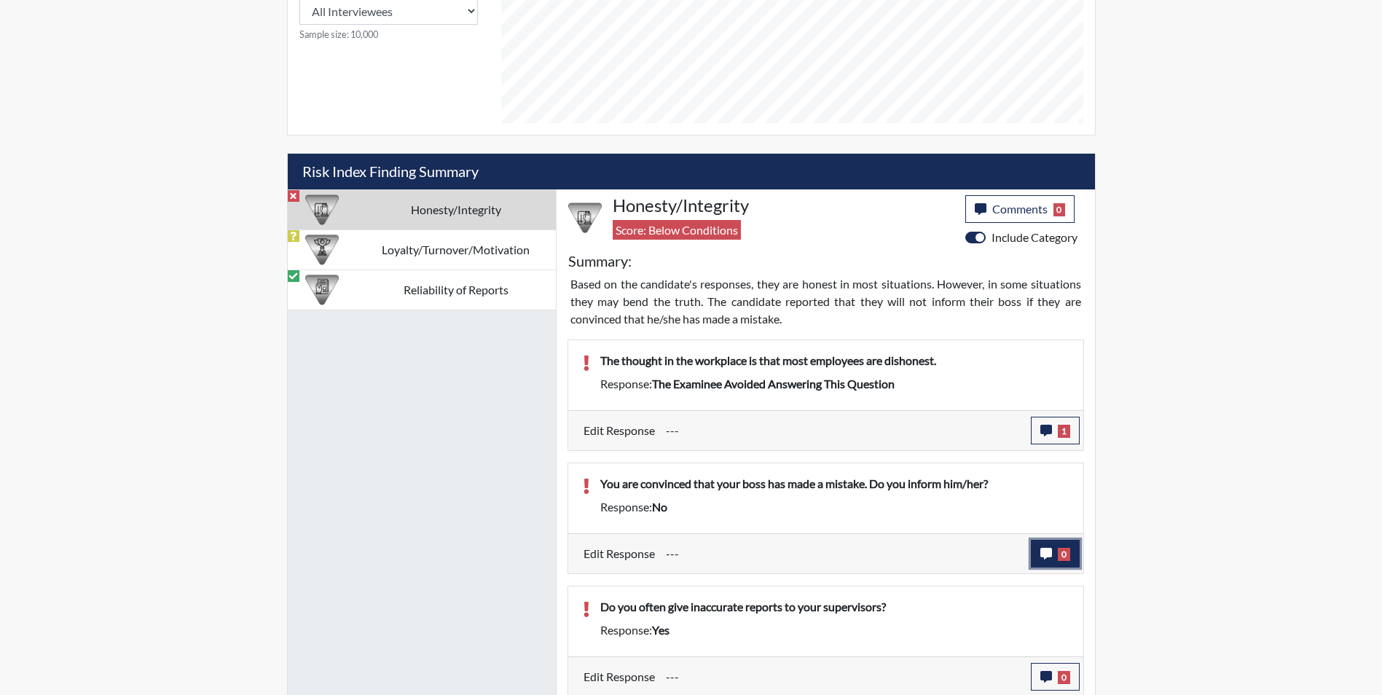
click at [1046, 557] on icon "button" at bounding box center [1046, 554] width 12 height 12
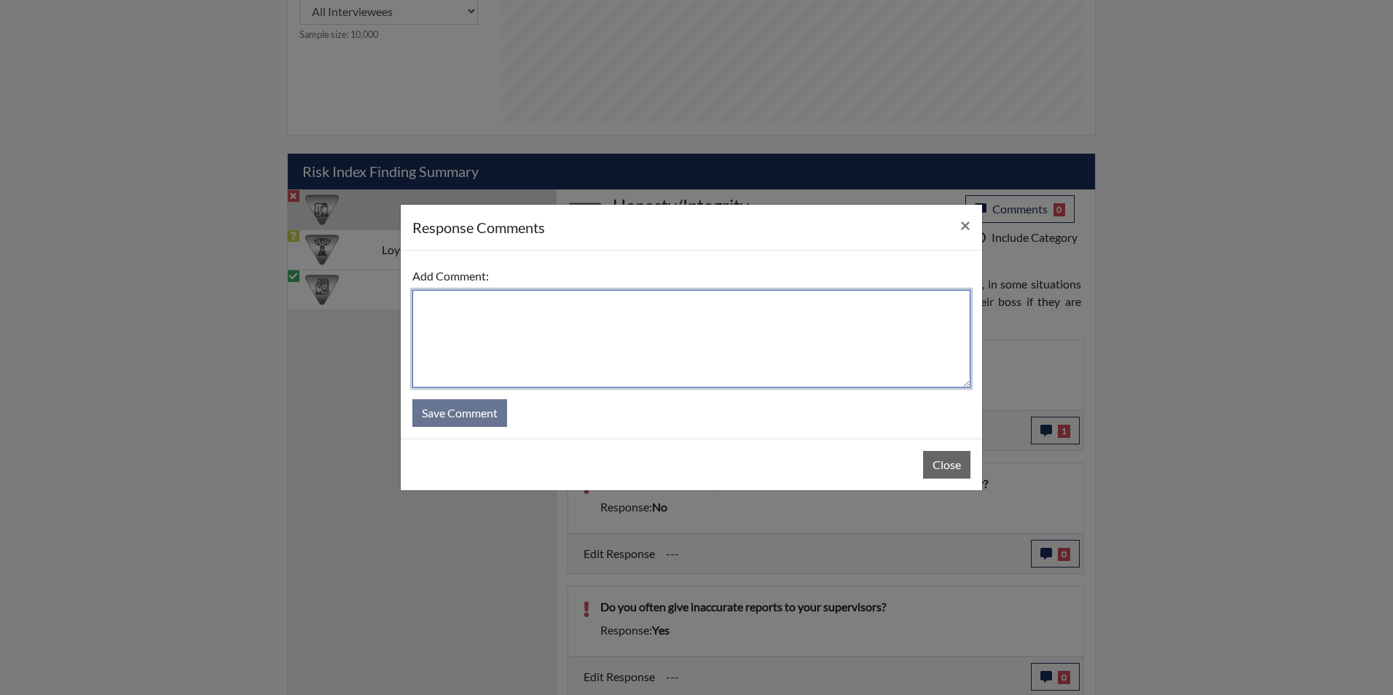
click at [594, 329] on textarea at bounding box center [691, 339] width 558 height 98
type textarea "Yes, because the mistake can be a bigger issue"
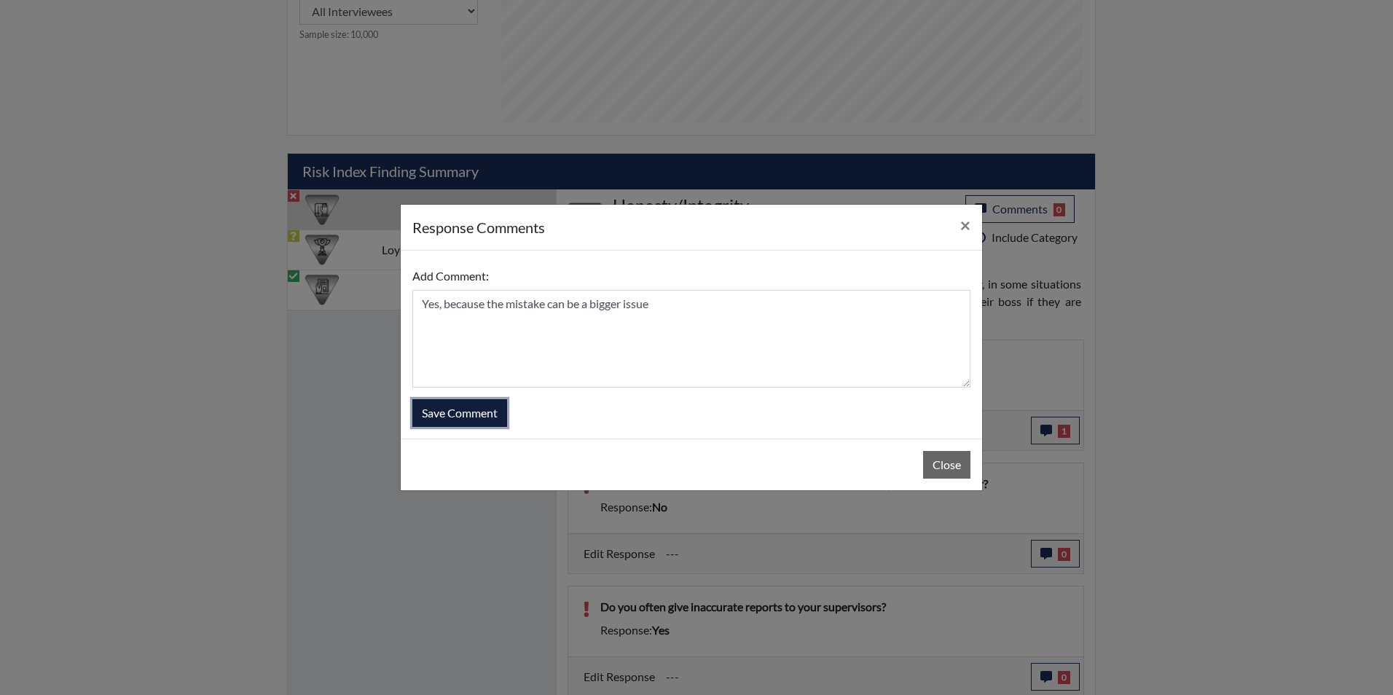
click at [455, 412] on button "Save Comment" at bounding box center [459, 413] width 95 height 28
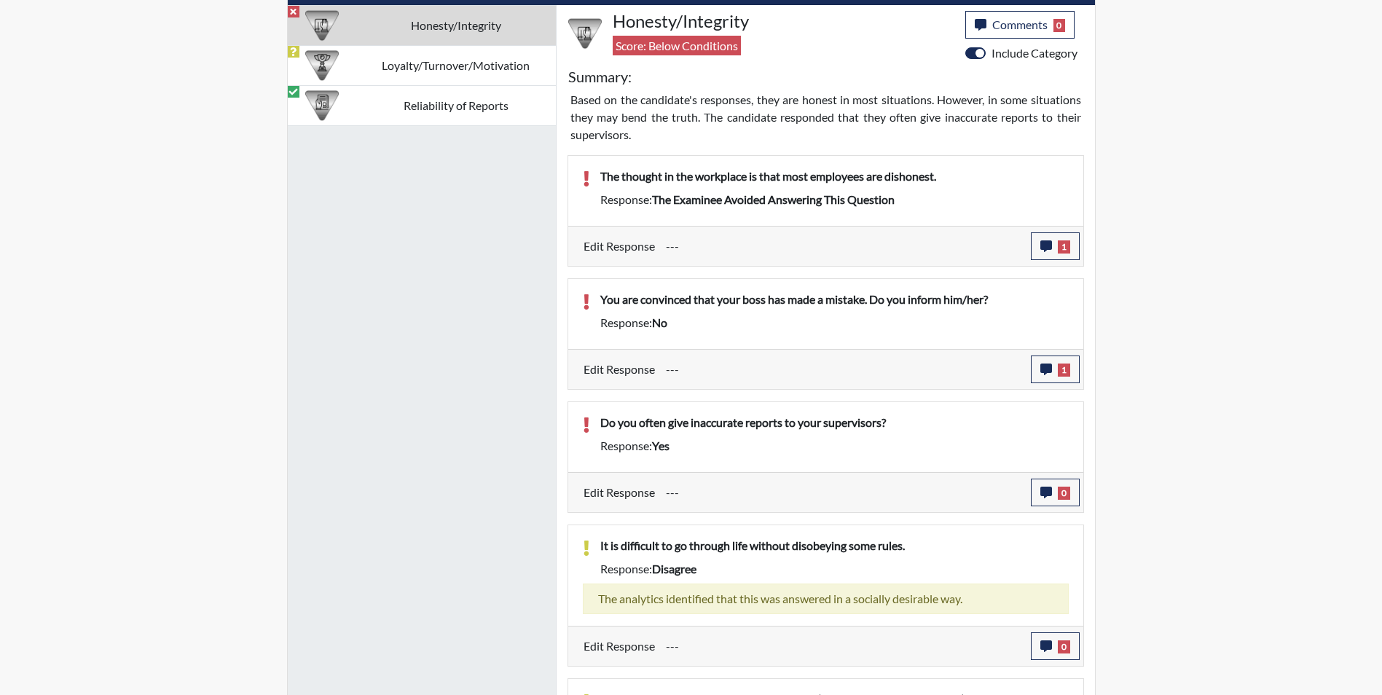
scroll to position [1000, 0]
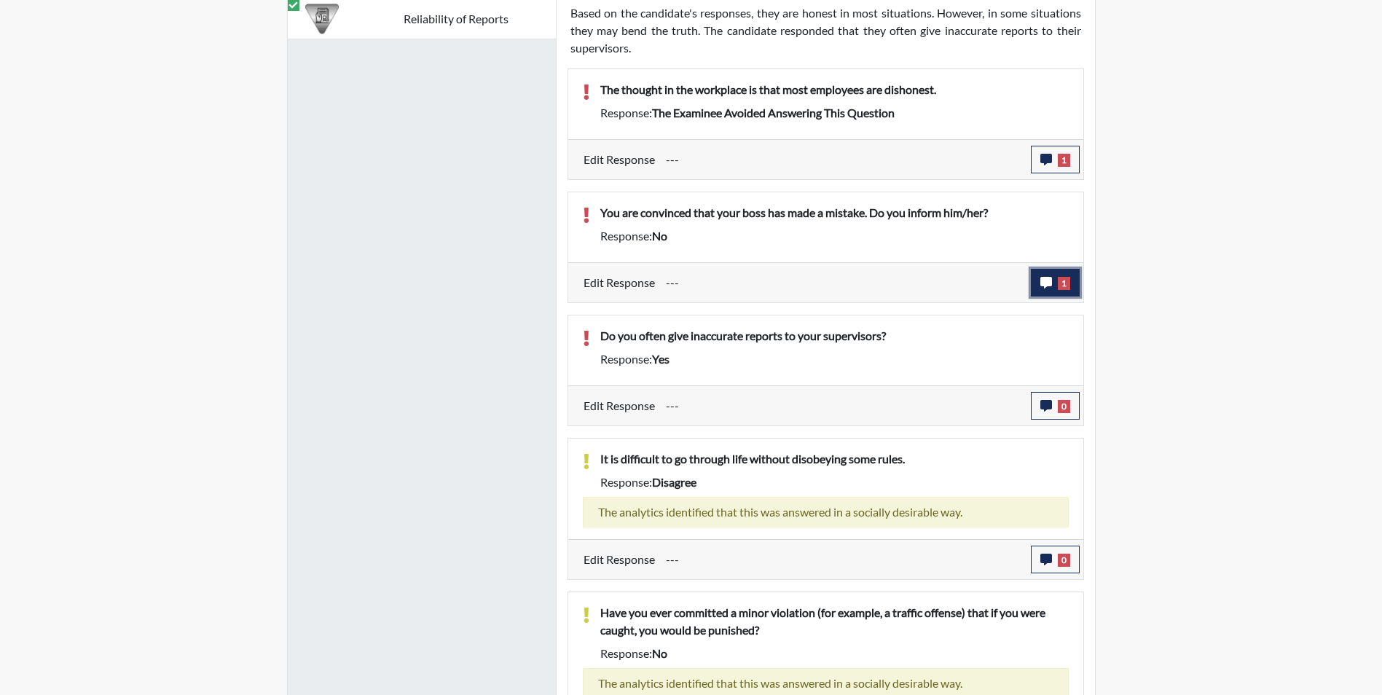
click at [1042, 282] on icon "button" at bounding box center [1046, 283] width 12 height 12
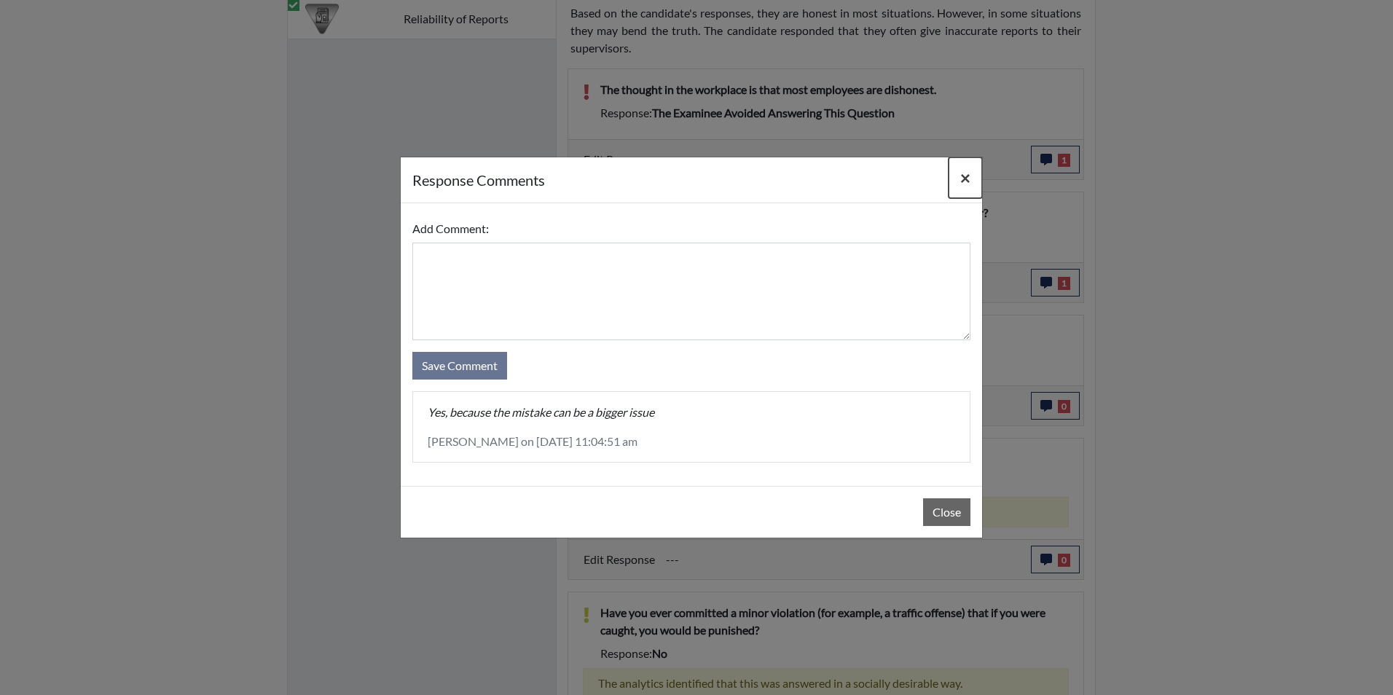
click at [973, 171] on button "×" at bounding box center [966, 177] width 34 height 41
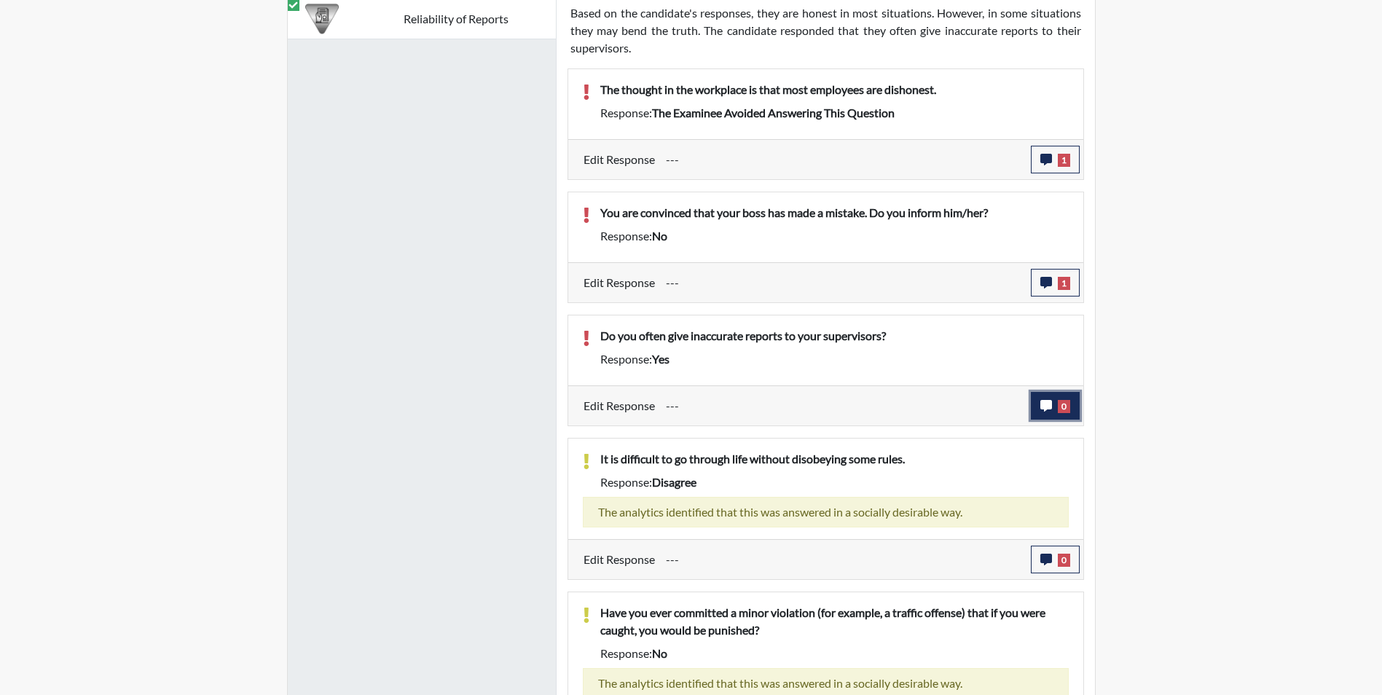
click at [1053, 403] on button "0" at bounding box center [1055, 406] width 49 height 28
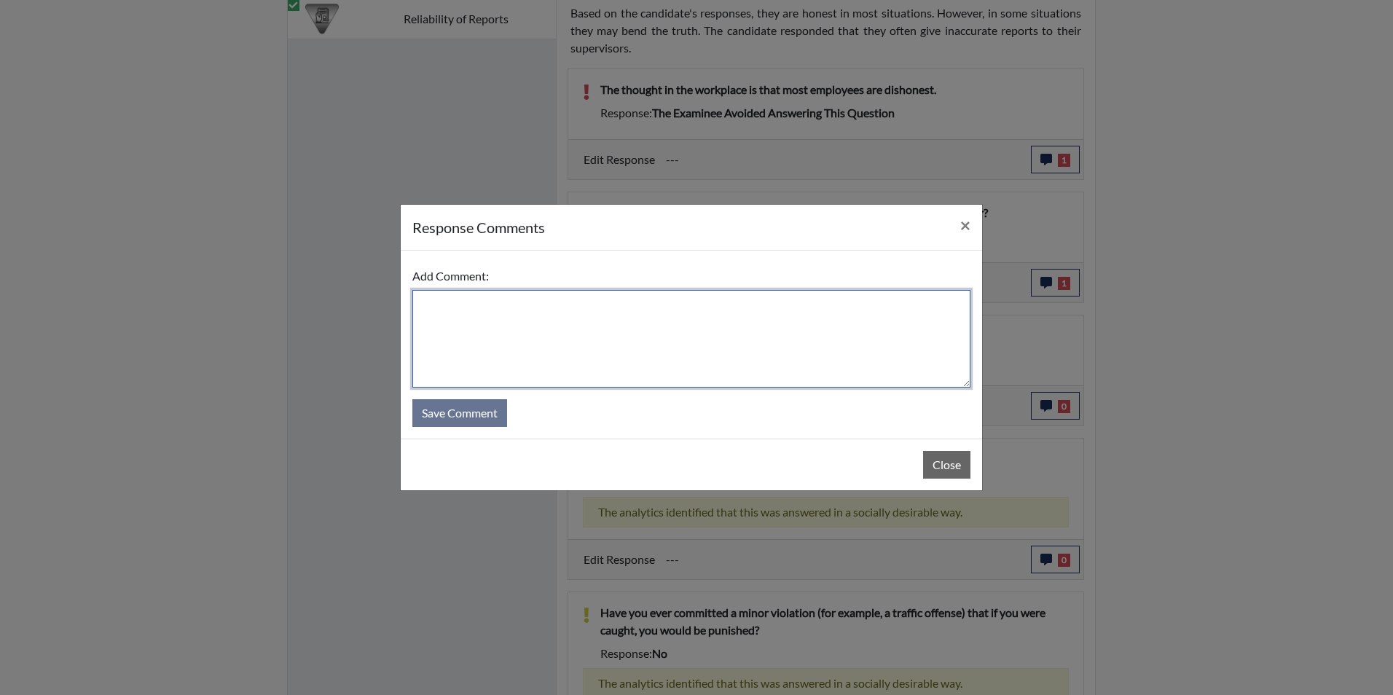
click at [431, 306] on textarea at bounding box center [691, 339] width 558 height 98
type textarea "No, I misunderstood the question."
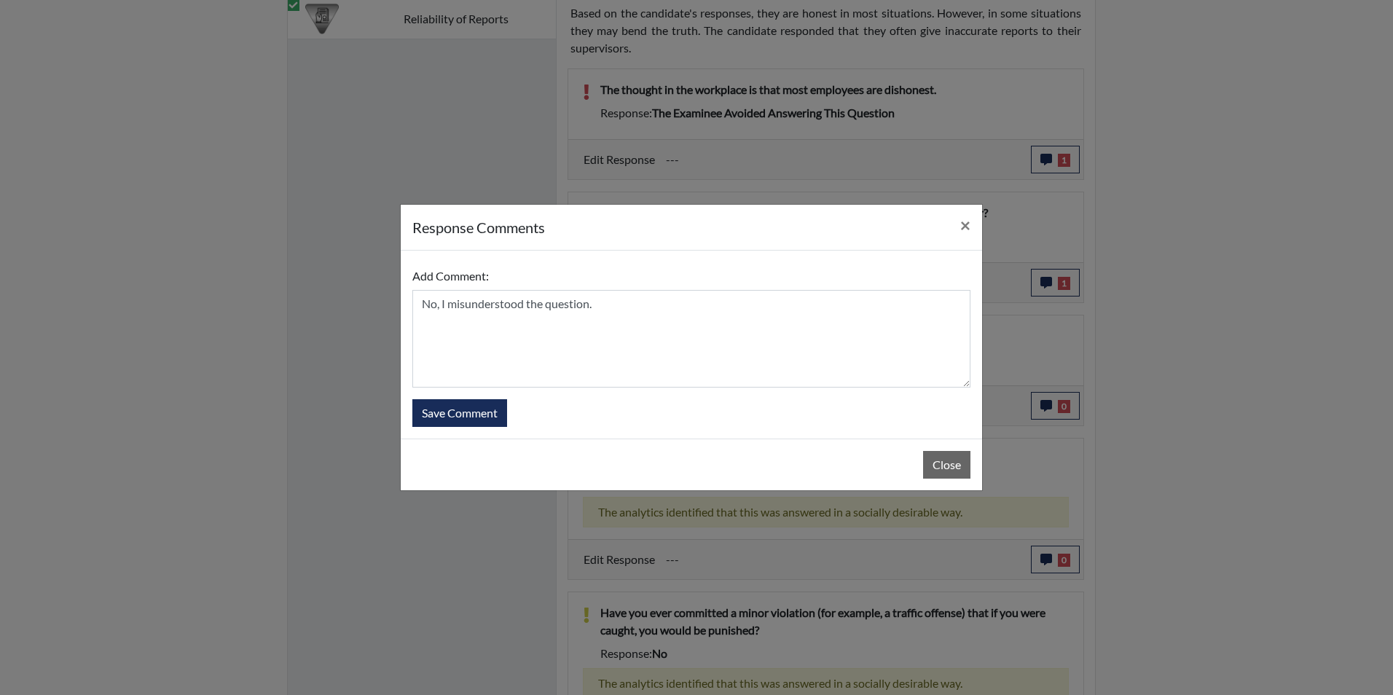
drag, startPoint x: 796, startPoint y: 654, endPoint x: 1068, endPoint y: 552, distance: 290.3
click at [962, 222] on span "×" at bounding box center [965, 224] width 10 height 21
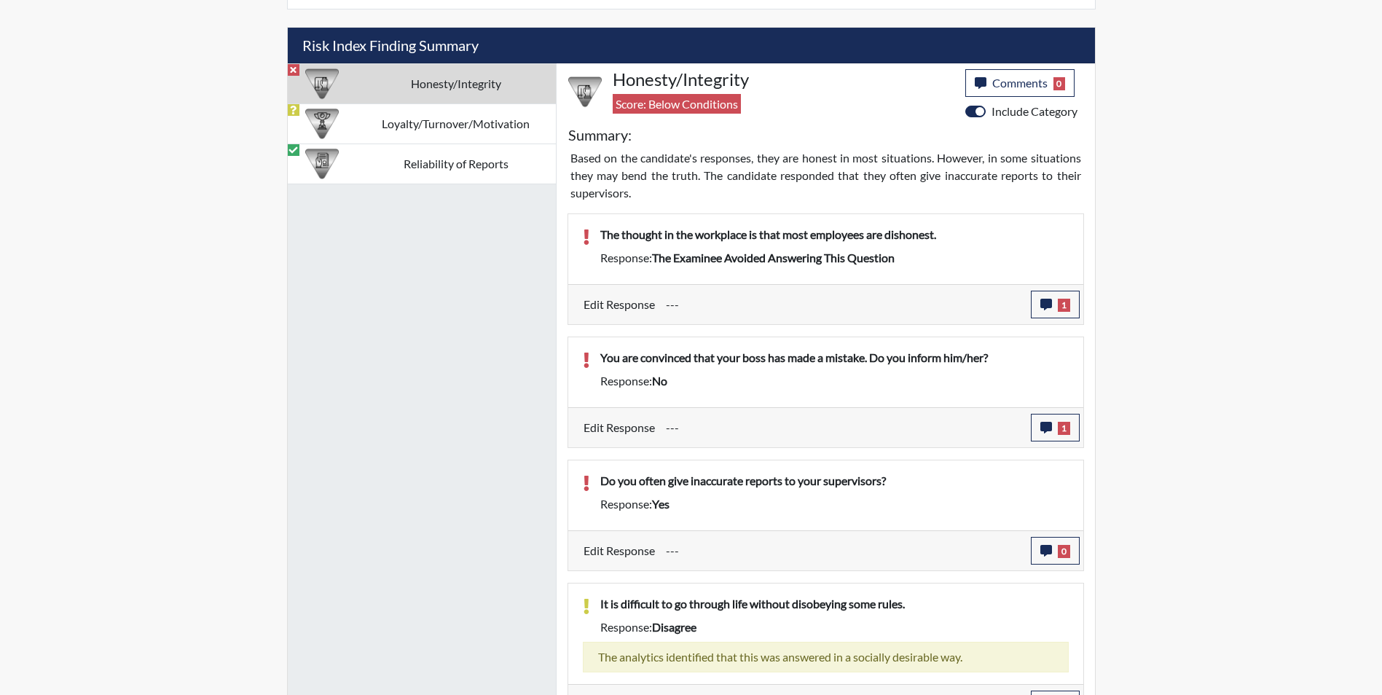
scroll to position [854, 0]
click at [1037, 299] on button "1" at bounding box center [1055, 305] width 49 height 28
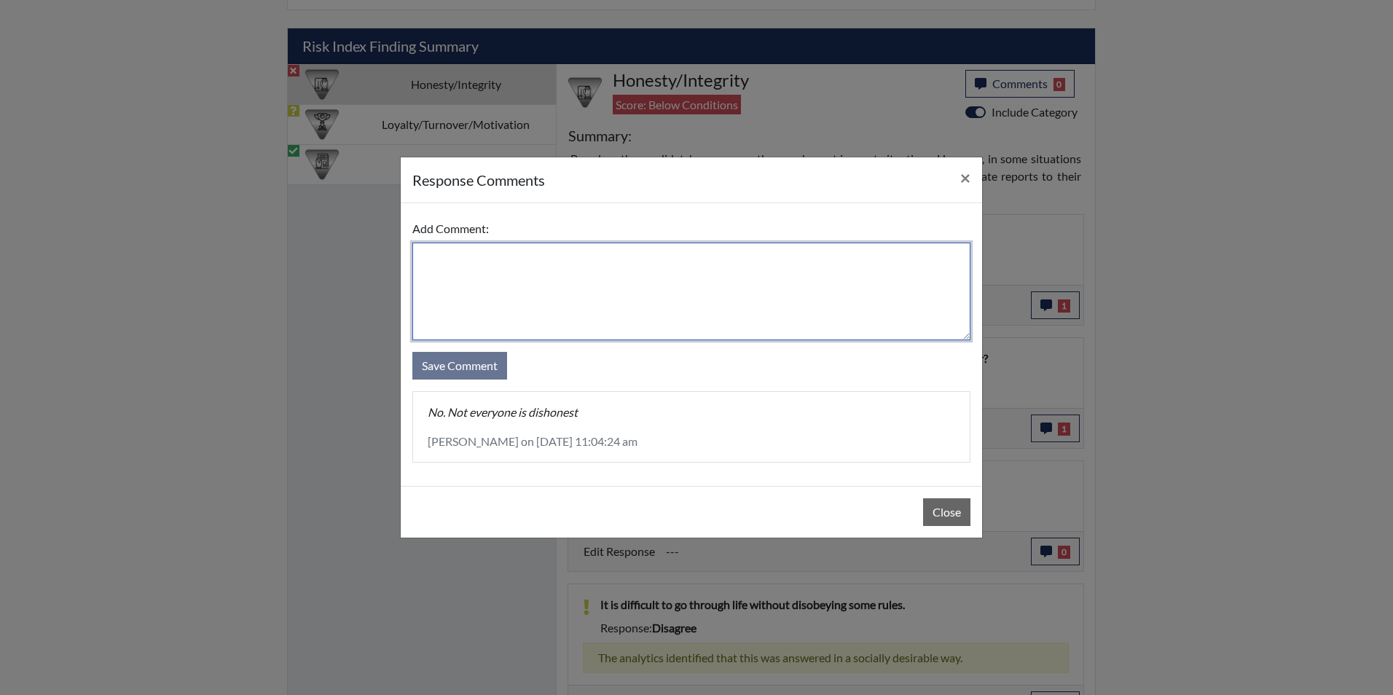
click at [564, 292] on textarea at bounding box center [691, 292] width 558 height 98
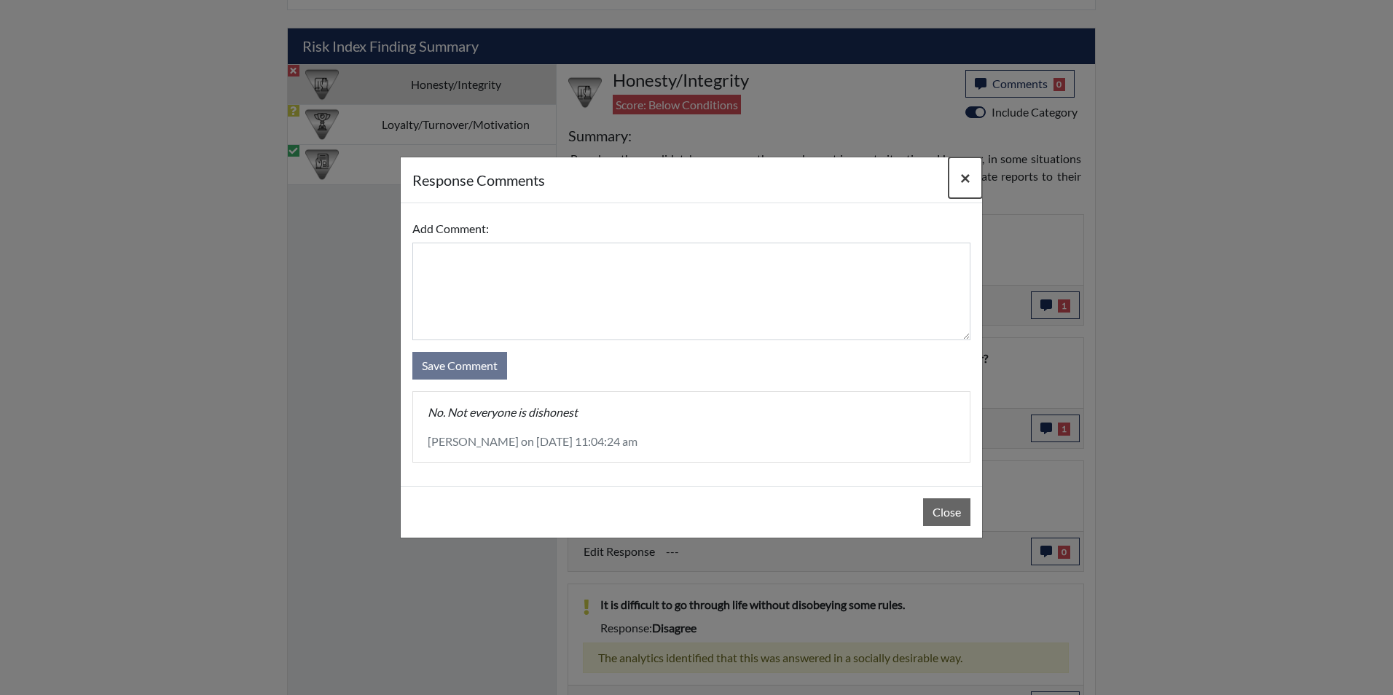
click at [963, 181] on span "×" at bounding box center [965, 177] width 10 height 21
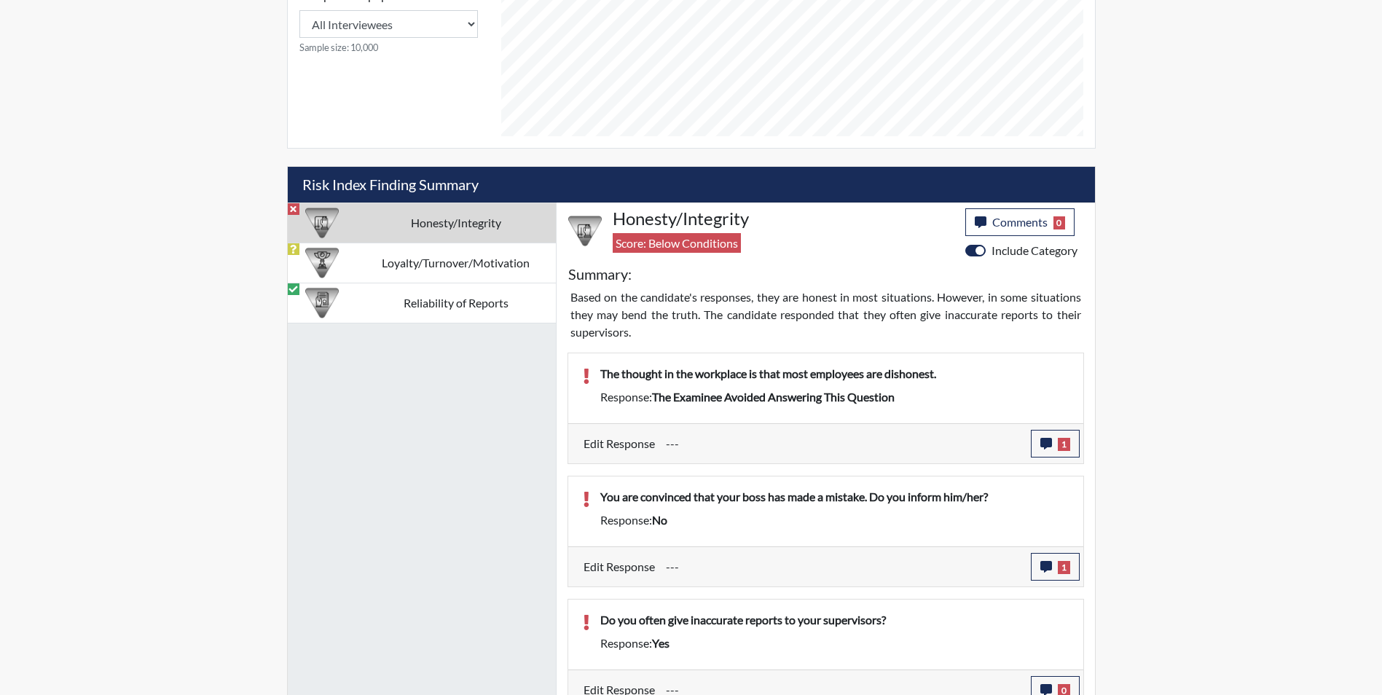
scroll to position [708, 0]
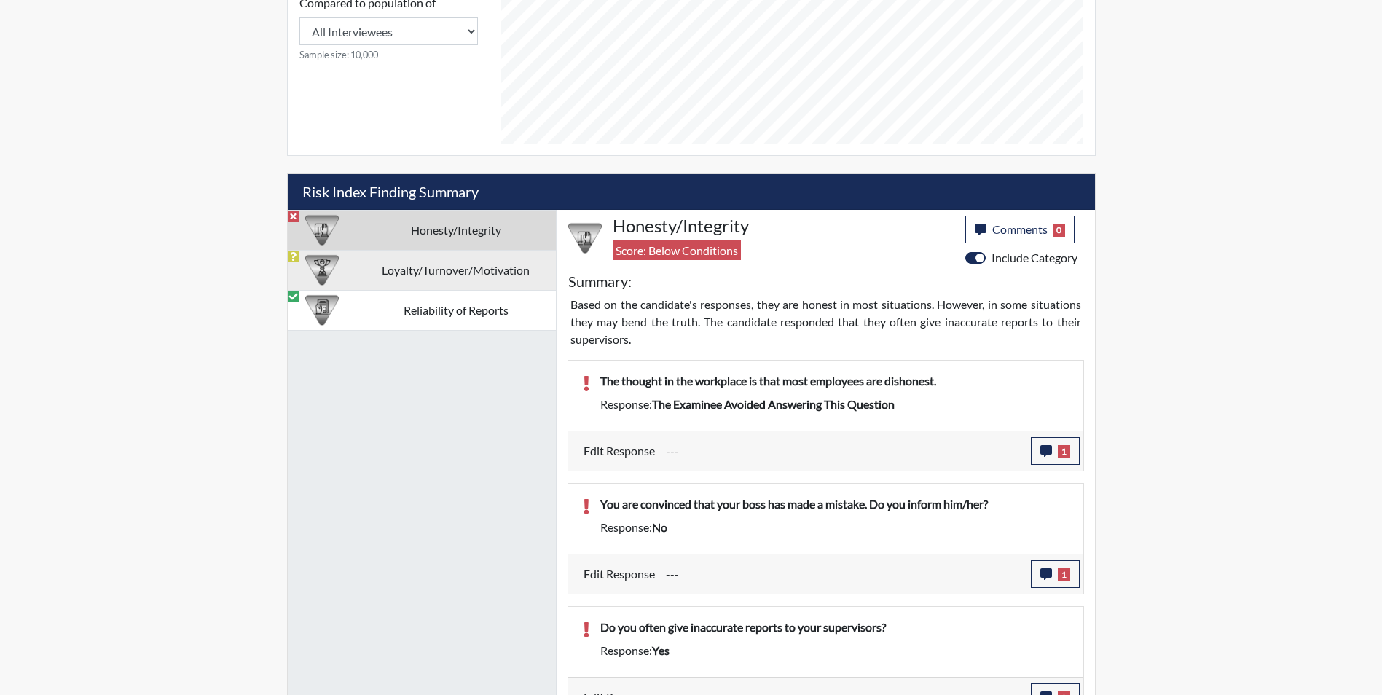
click at [391, 259] on td "Loyalty/Turnover/Motivation" at bounding box center [456, 270] width 200 height 40
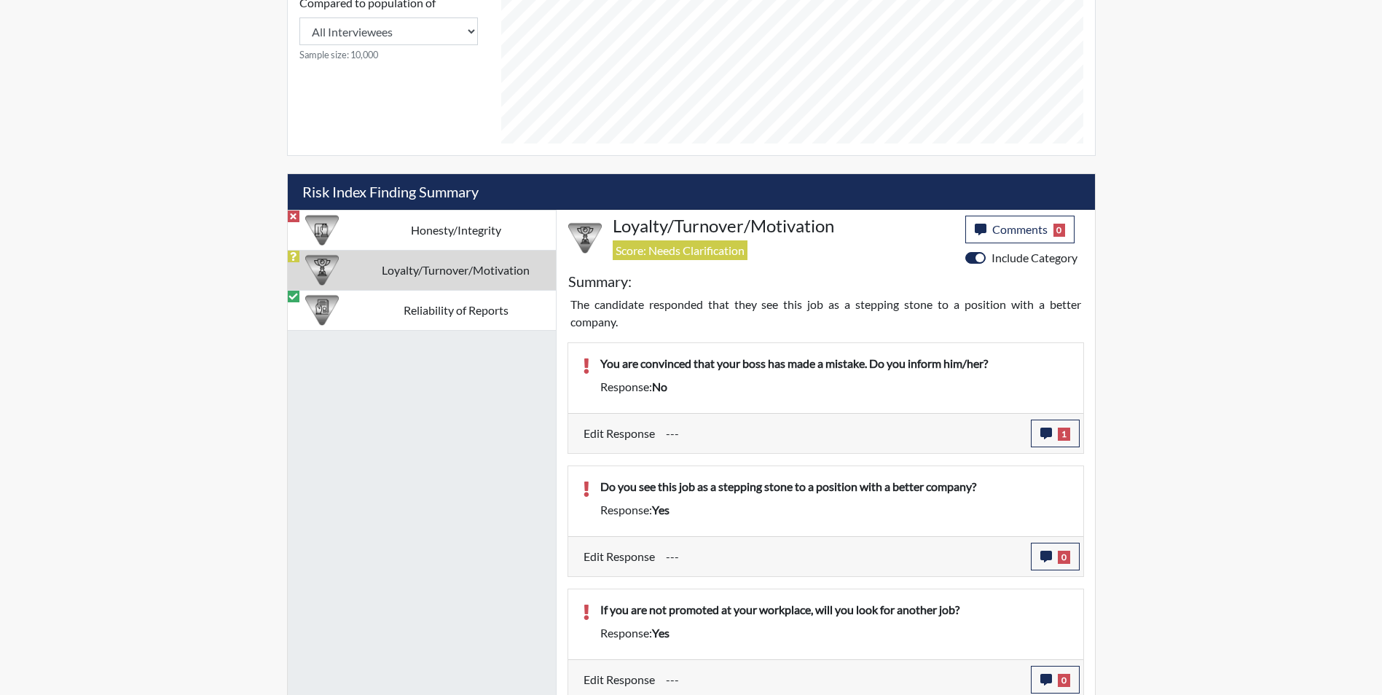
scroll to position [1021, 0]
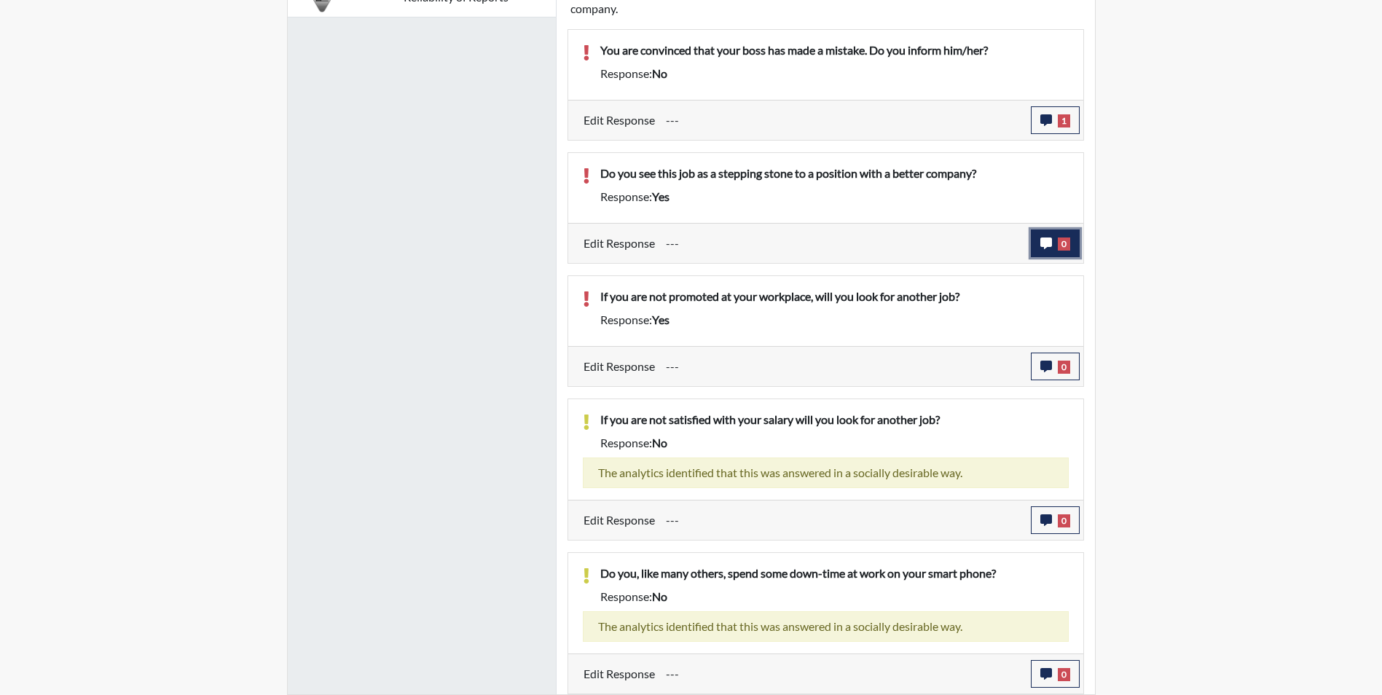
click at [1043, 242] on icon "button" at bounding box center [1046, 244] width 12 height 12
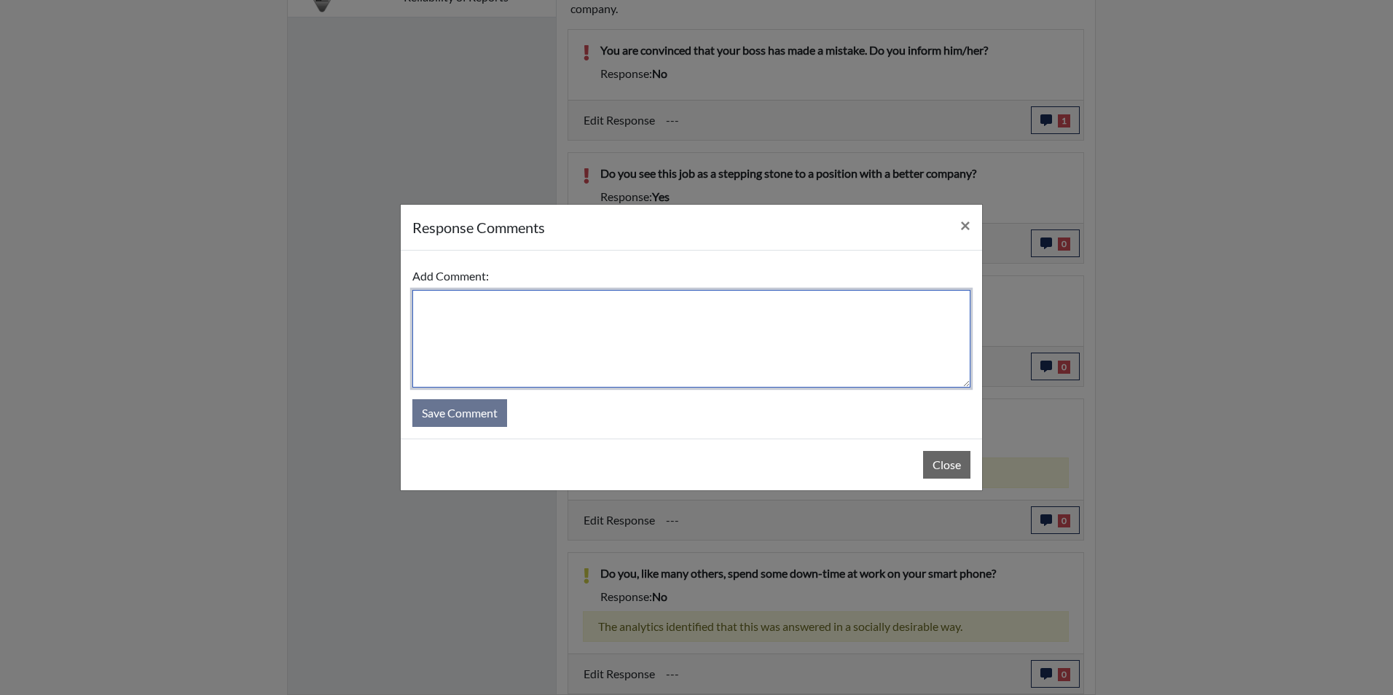
click at [530, 335] on textarea at bounding box center [691, 339] width 558 height 98
drag, startPoint x: 566, startPoint y: 307, endPoint x: 882, endPoint y: 318, distance: 315.6
click at [882, 318] on textarea "No, I see this job as a stepping stone with GDC." at bounding box center [691, 339] width 558 height 98
type textarea "No, I see this job as a stepping stone with GDC."
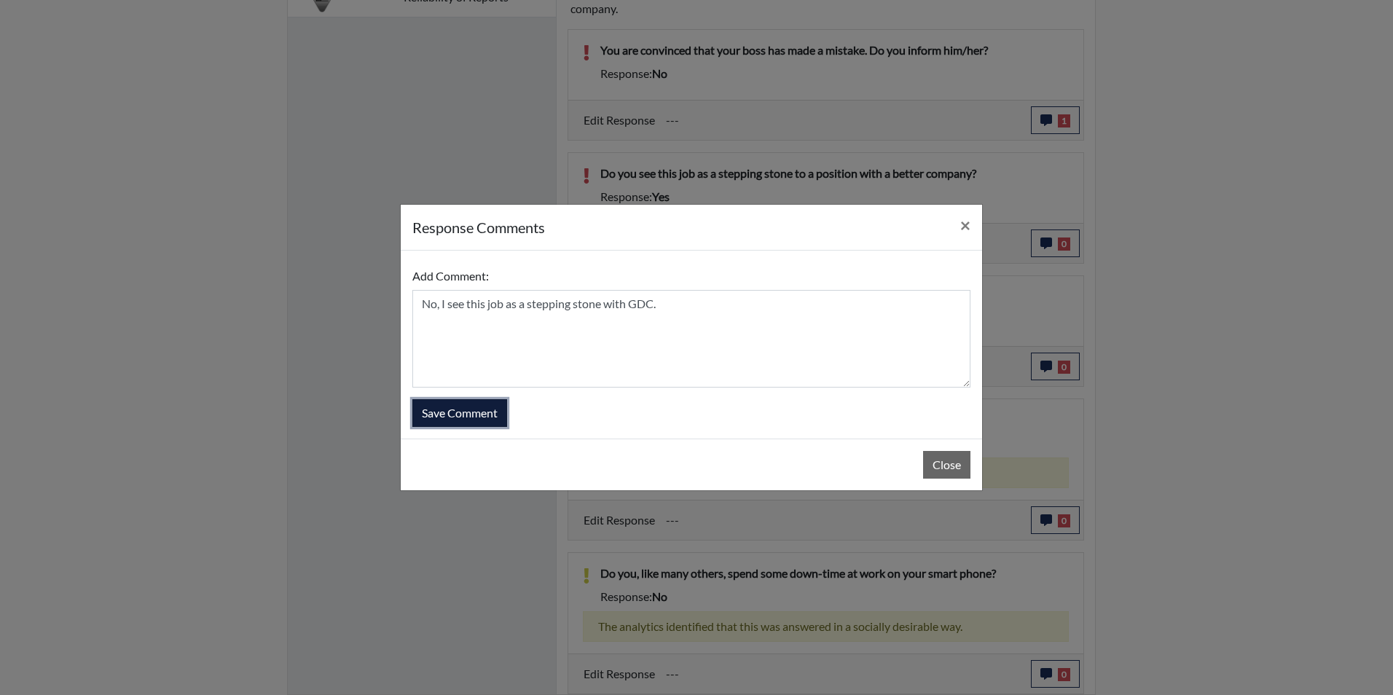
click at [468, 416] on button "Save Comment" at bounding box center [459, 413] width 95 height 28
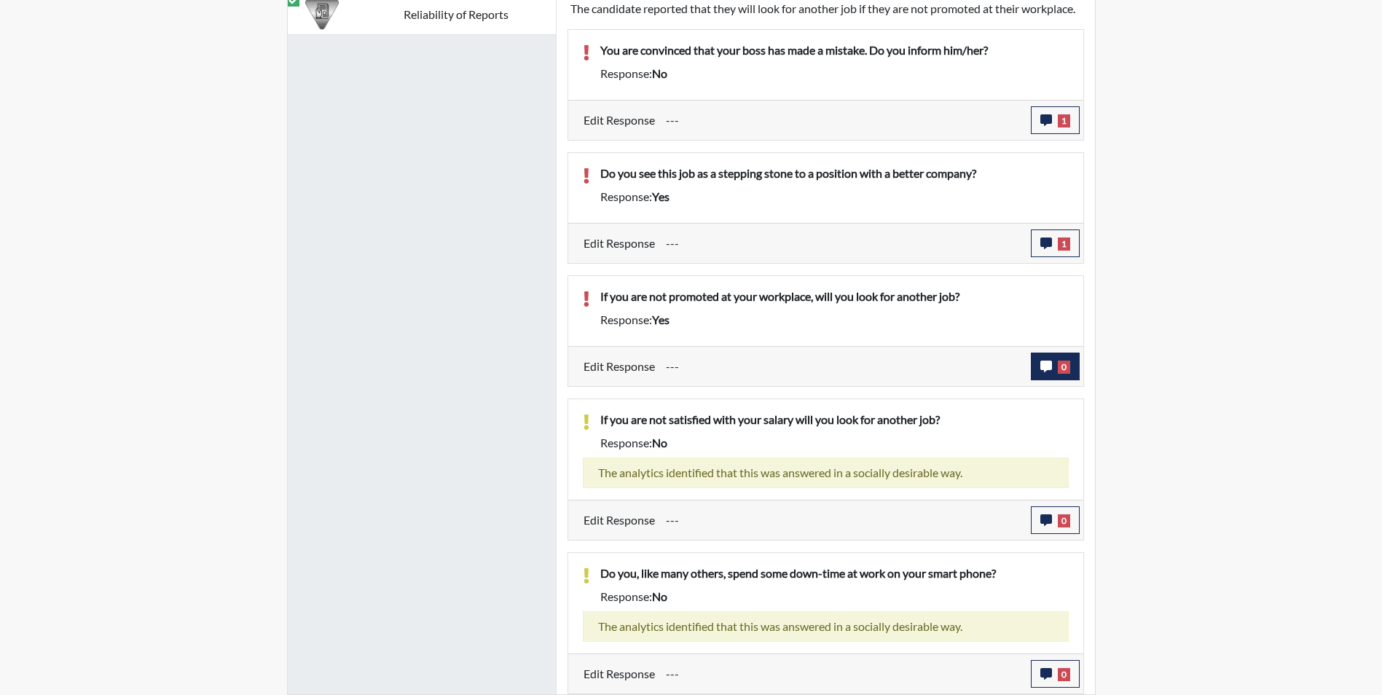
scroll to position [242, 605]
click at [1043, 368] on icon "button" at bounding box center [1046, 367] width 12 height 12
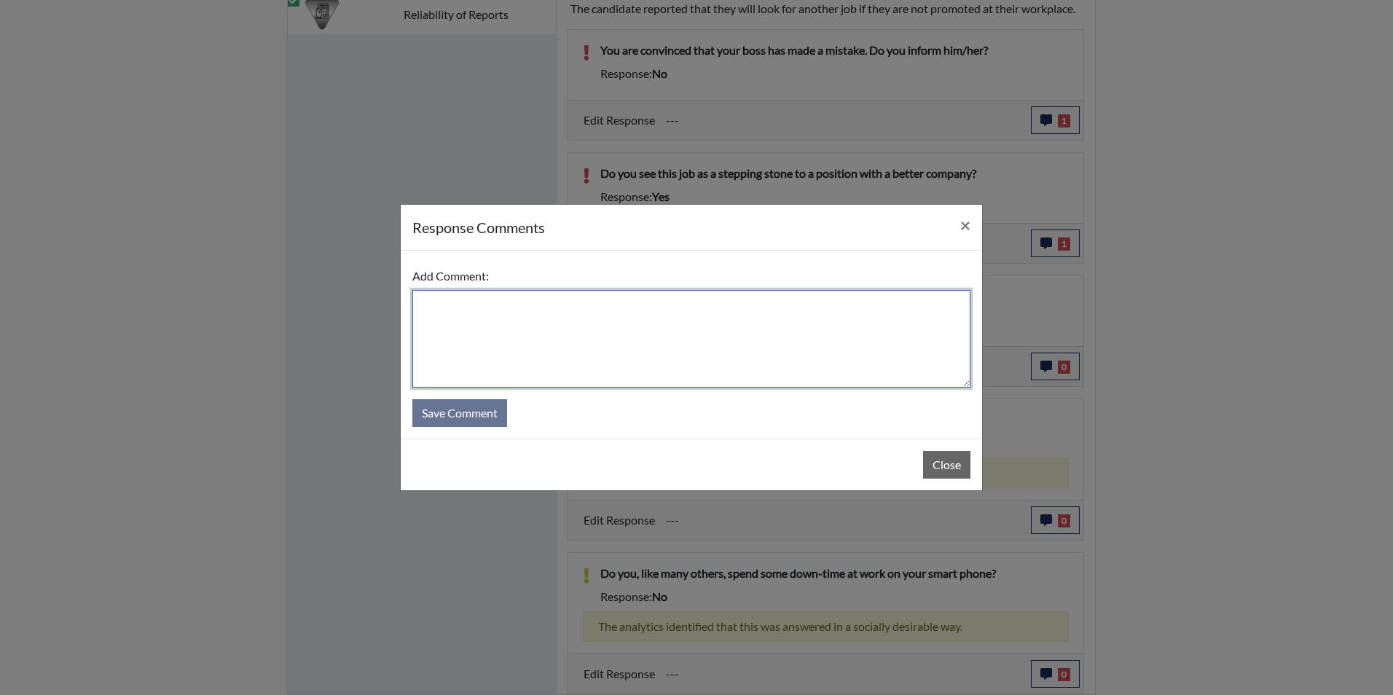
click at [490, 329] on textarea at bounding box center [691, 339] width 558 height 98
type textarea "No, I would love to be promoted with GDC."
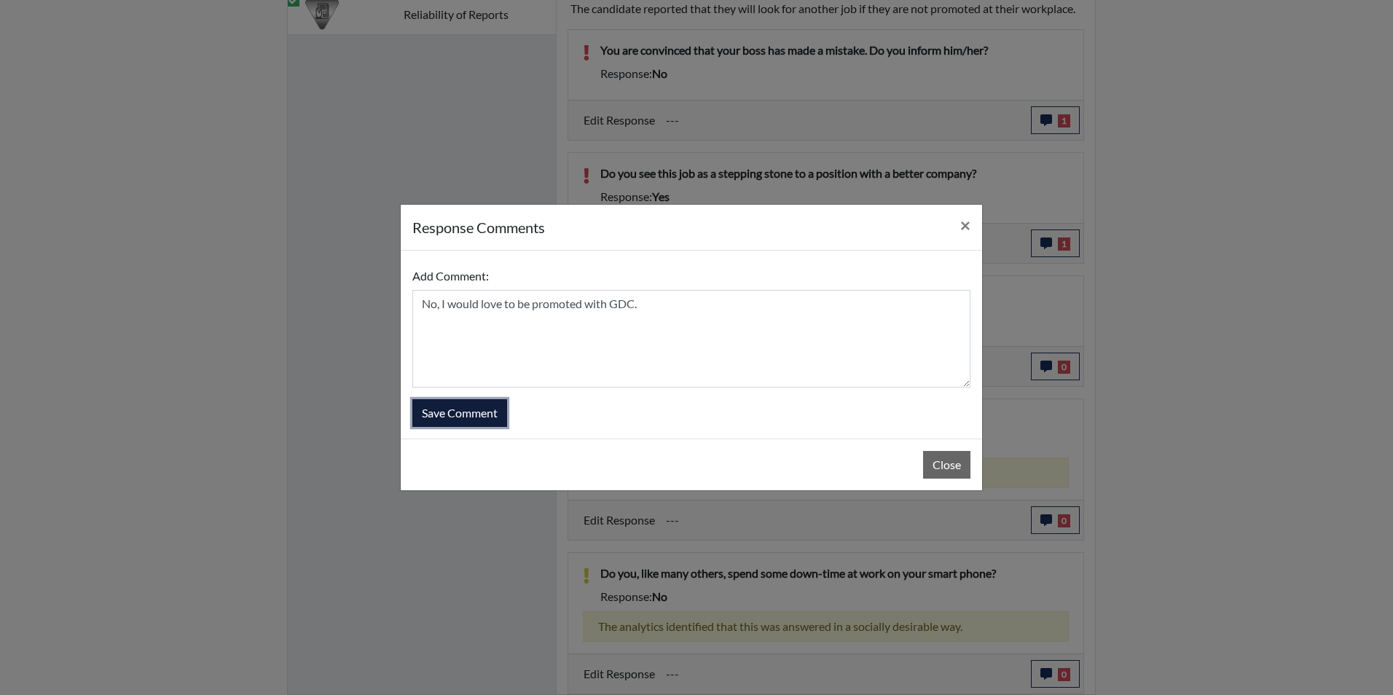
click at [485, 412] on button "Save Comment" at bounding box center [459, 413] width 95 height 28
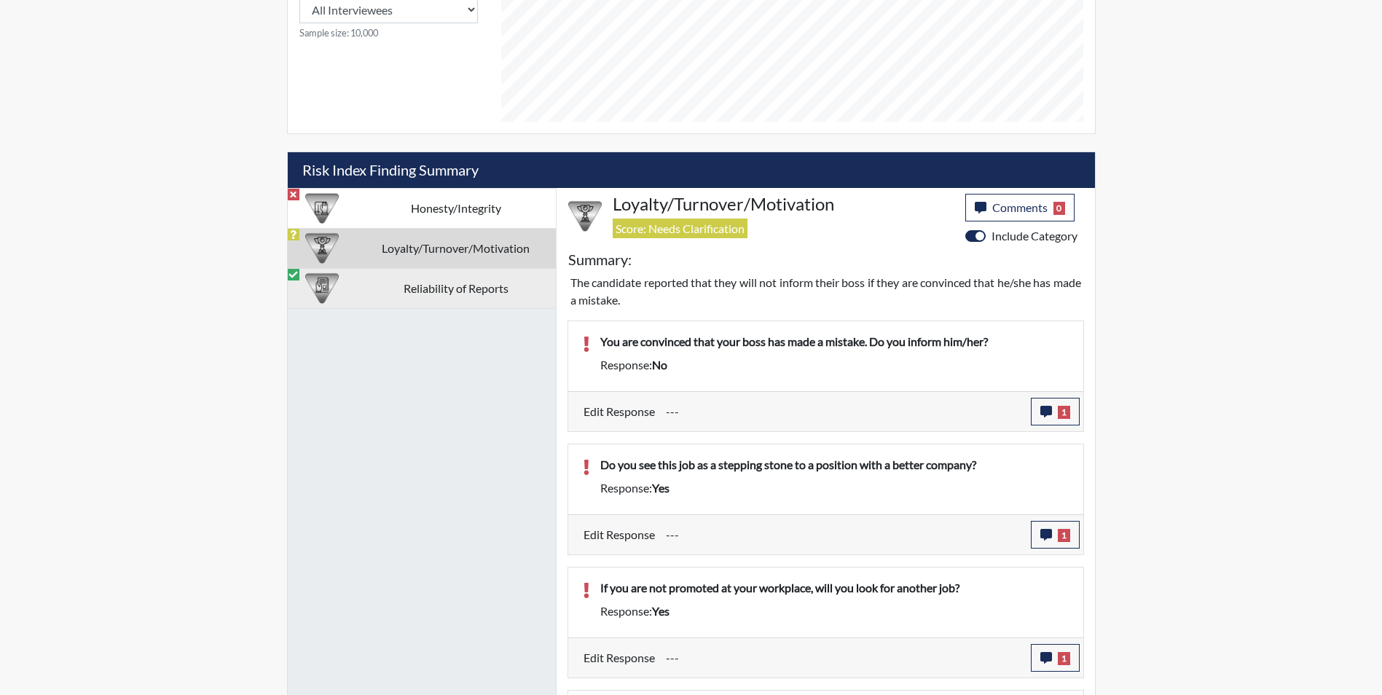
click at [436, 292] on td "Reliability of Reports" at bounding box center [456, 288] width 200 height 40
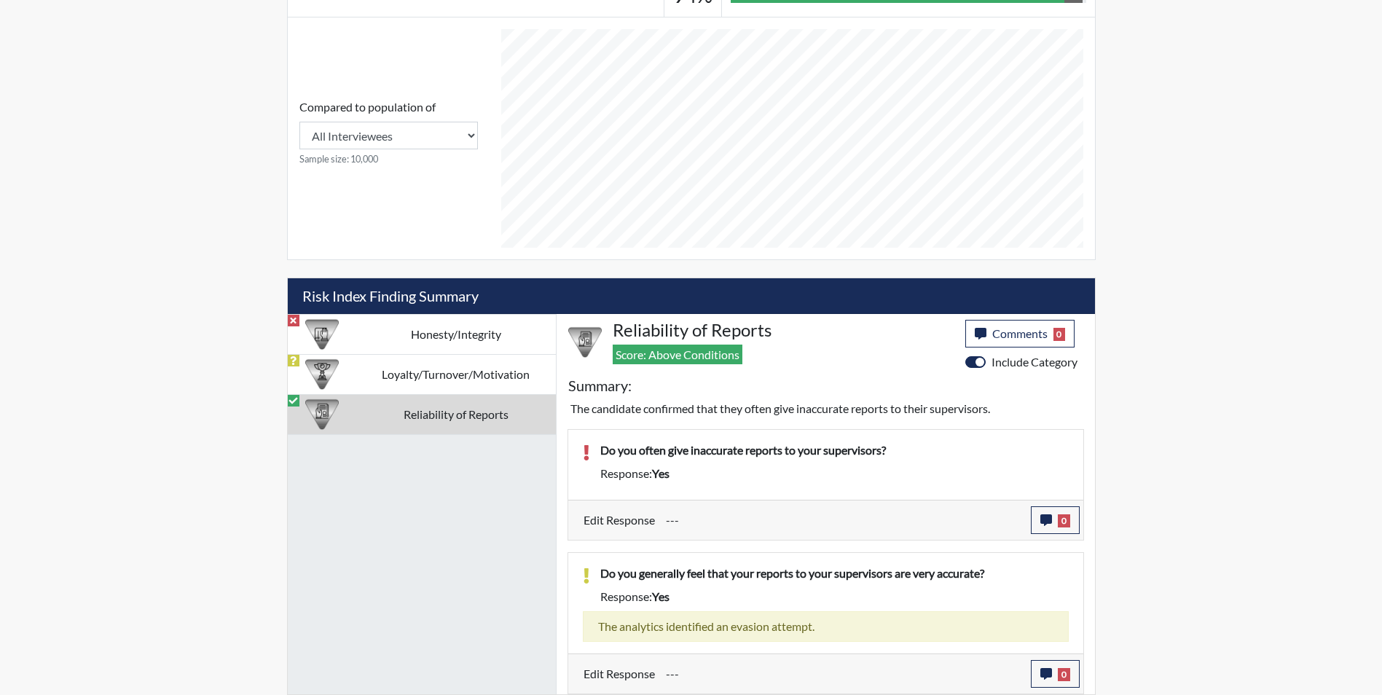
scroll to position [604, 0]
click at [458, 337] on td "Honesty/Integrity" at bounding box center [456, 334] width 200 height 40
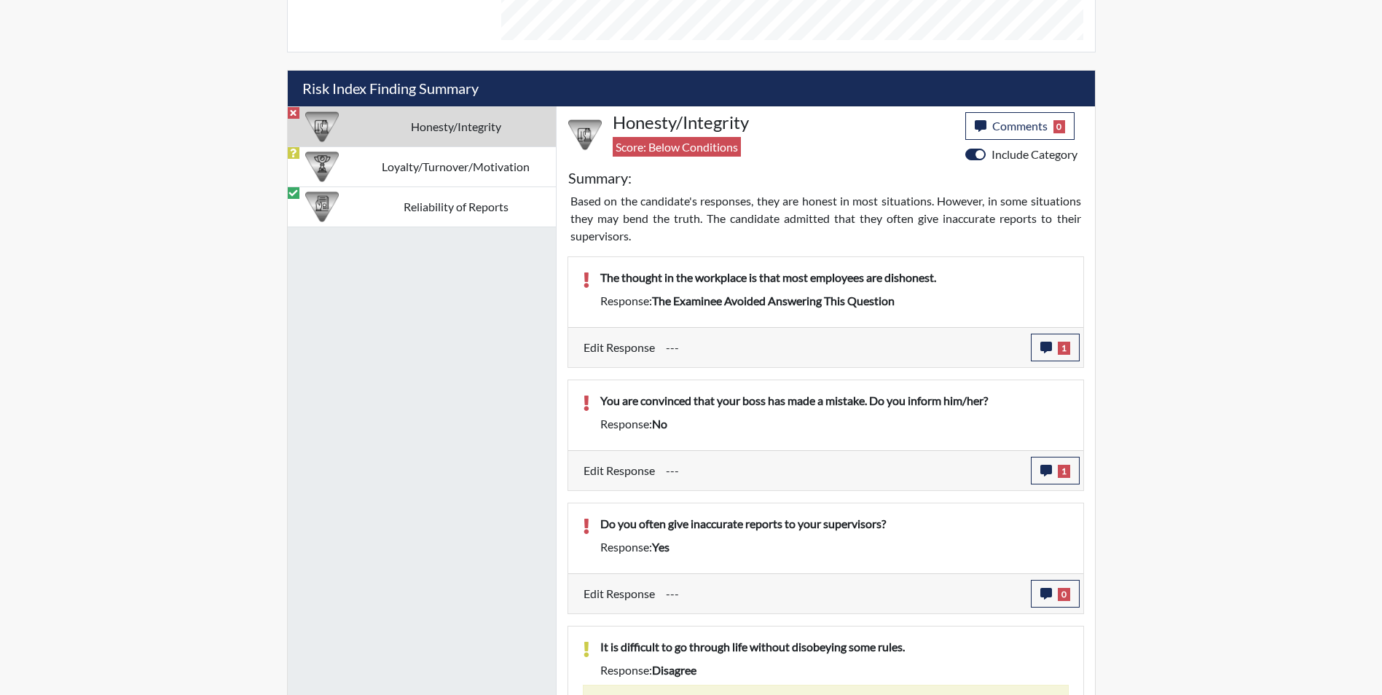
scroll to position [876, 0]
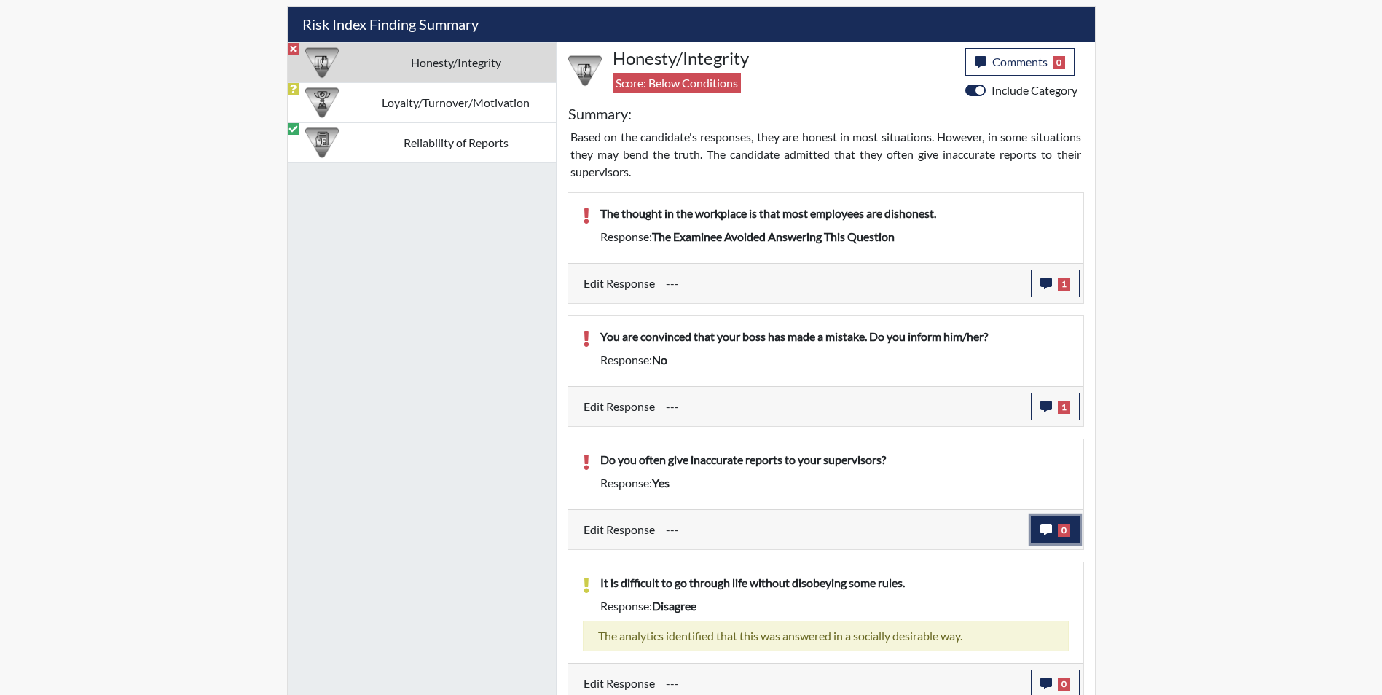
click at [1040, 530] on icon "button" at bounding box center [1046, 530] width 12 height 12
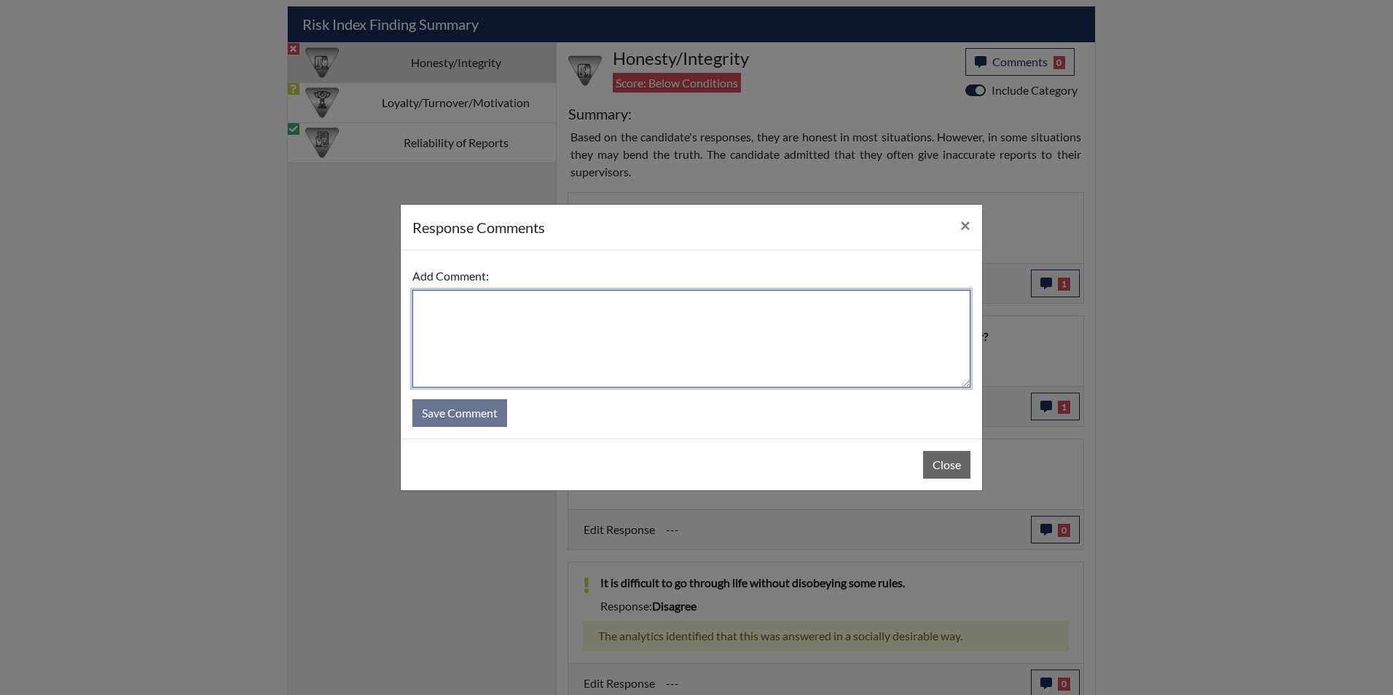
click at [454, 331] on textarea at bounding box center [691, 339] width 558 height 98
type textarea "No, I misunderstood the question."
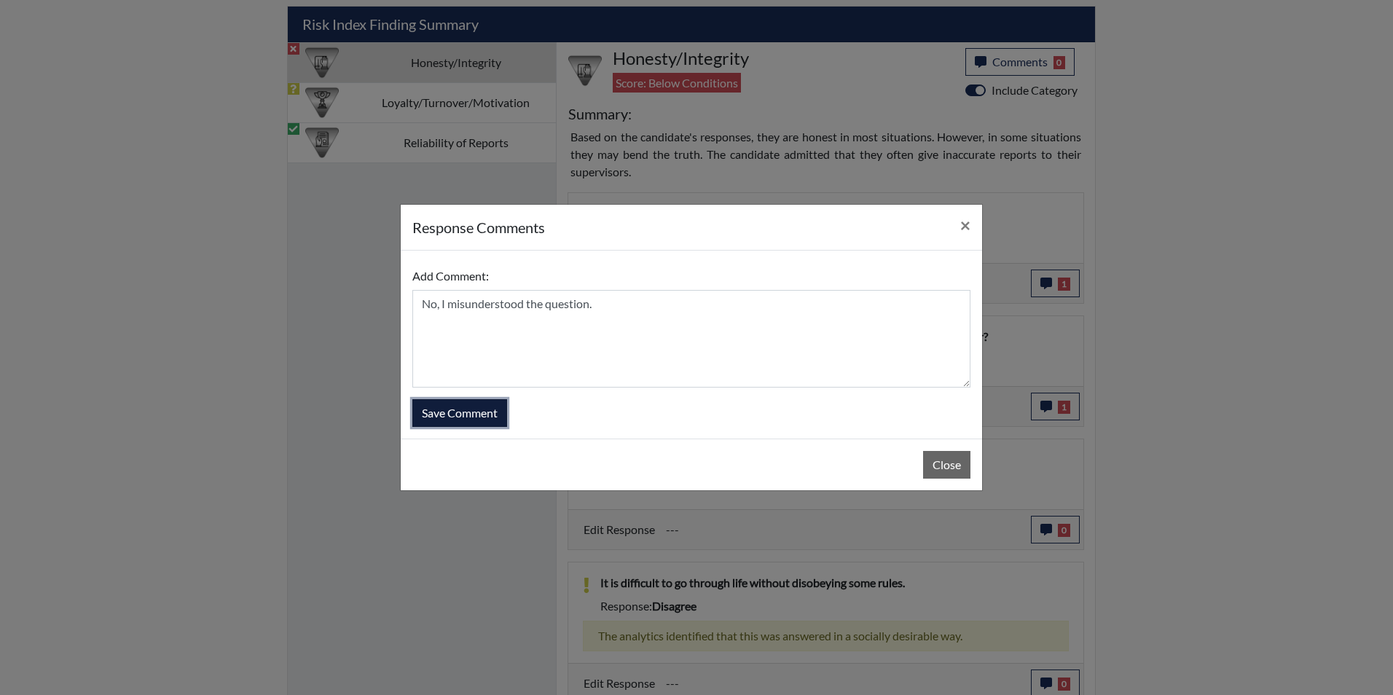
click at [425, 423] on button "Save Comment" at bounding box center [459, 413] width 95 height 28
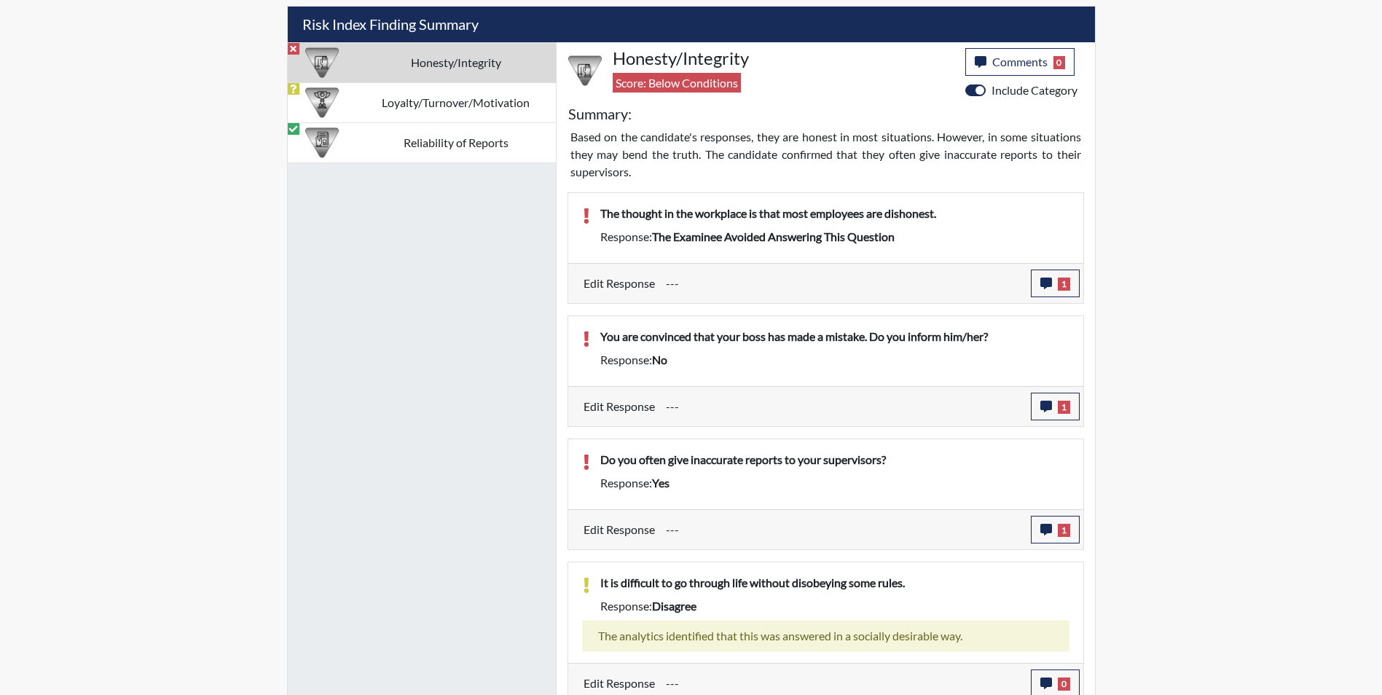
scroll to position [242, 605]
